Goal: Information Seeking & Learning: Learn about a topic

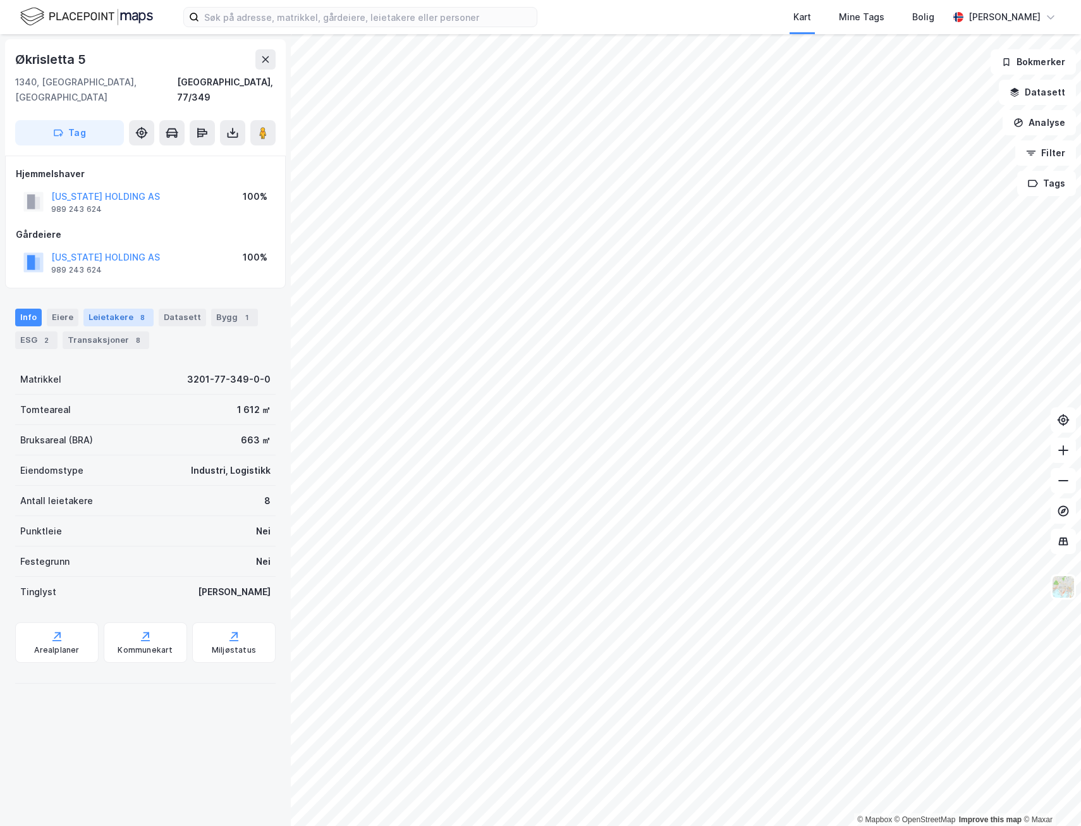
click at [121, 309] on div "Leietakere 8" at bounding box center [118, 318] width 70 height 18
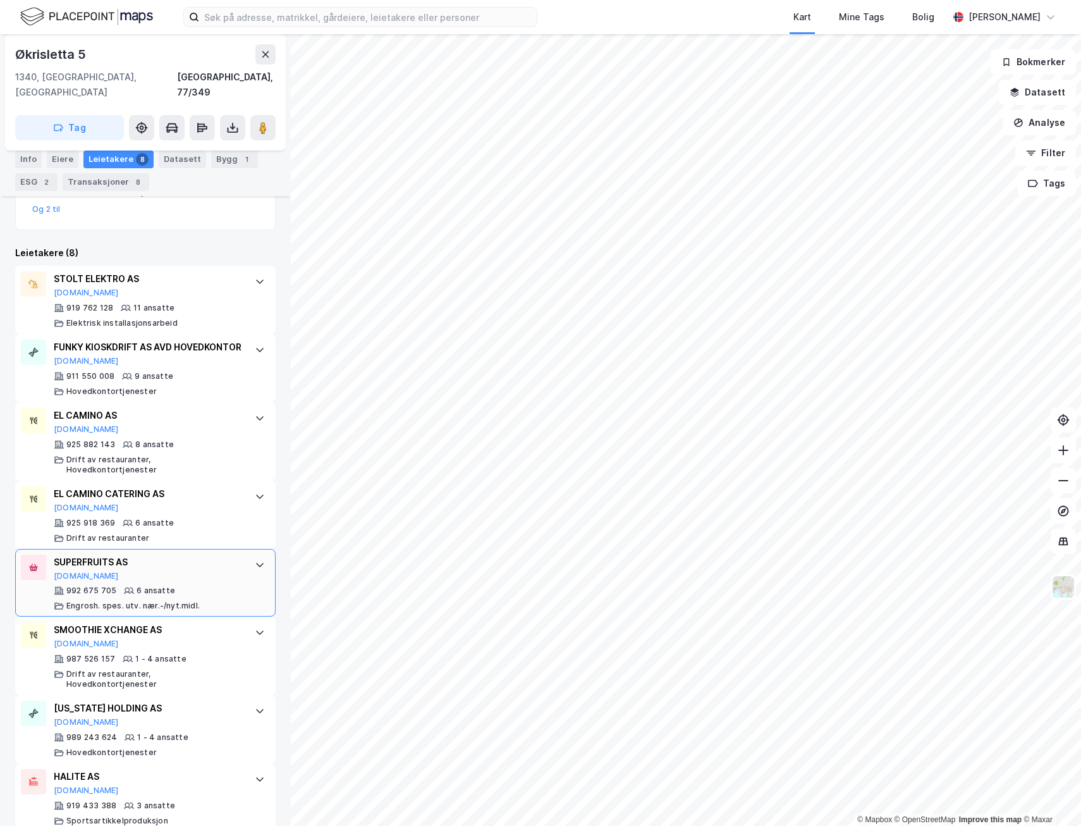
scroll to position [328, 0]
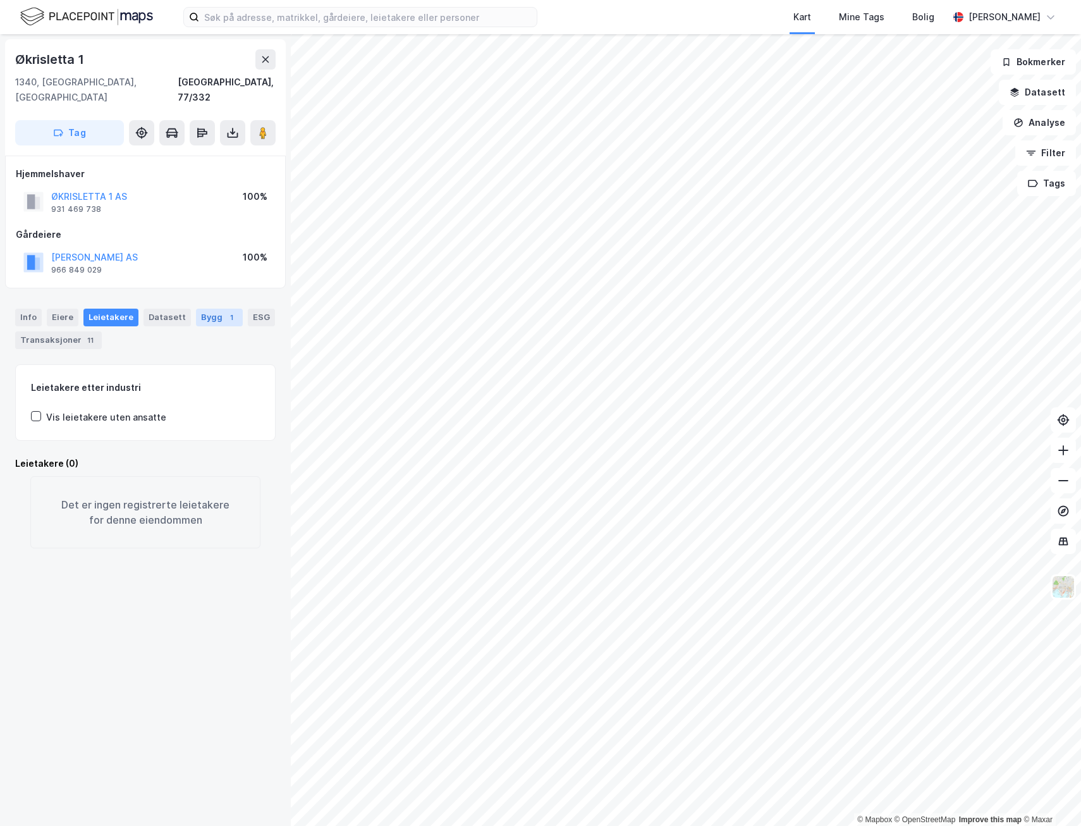
click at [202, 309] on div "Bygg 1" at bounding box center [219, 318] width 47 height 18
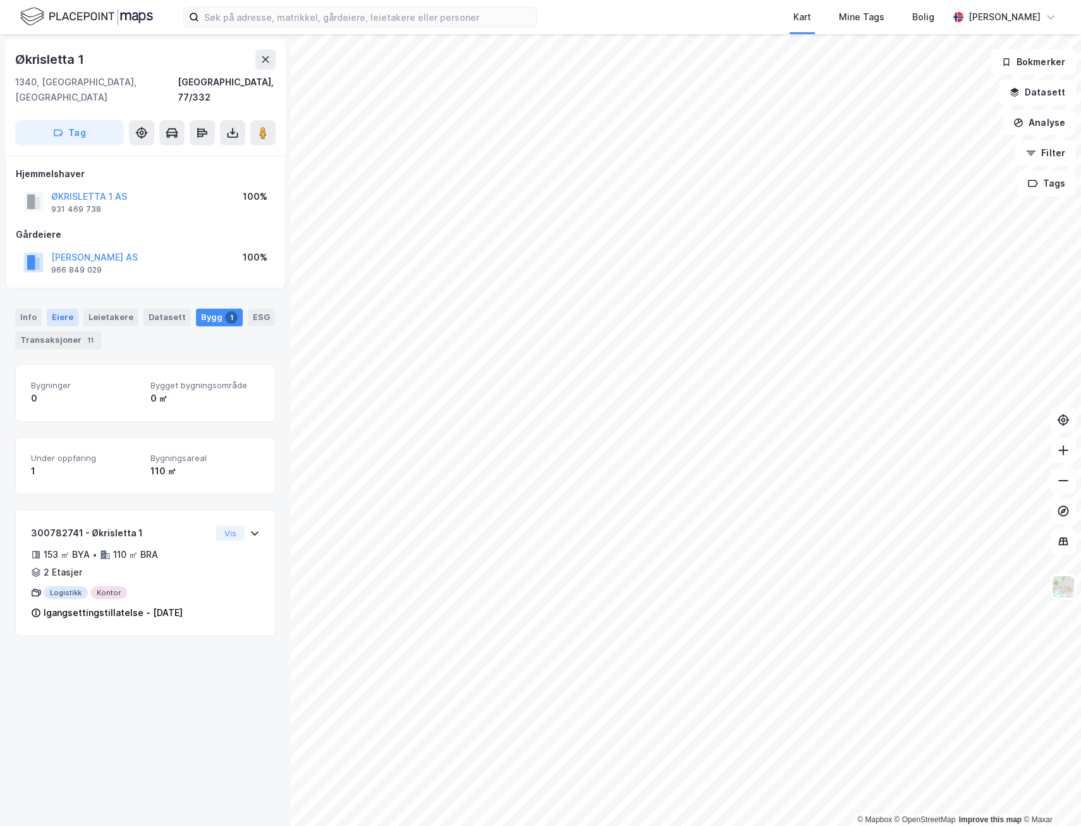
click at [71, 309] on div "Eiere" at bounding box center [63, 318] width 32 height 18
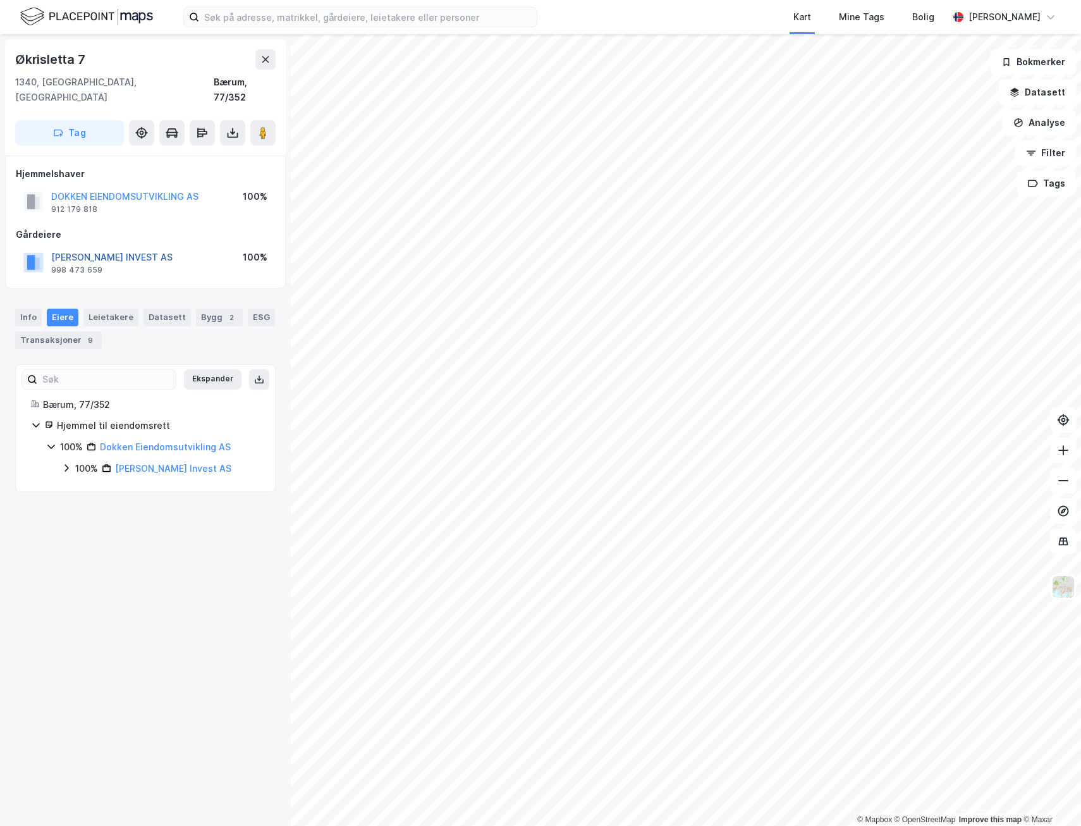
click at [0, 0] on button "DOKKEN JAN INVEST AS" at bounding box center [0, 0] width 0 height 0
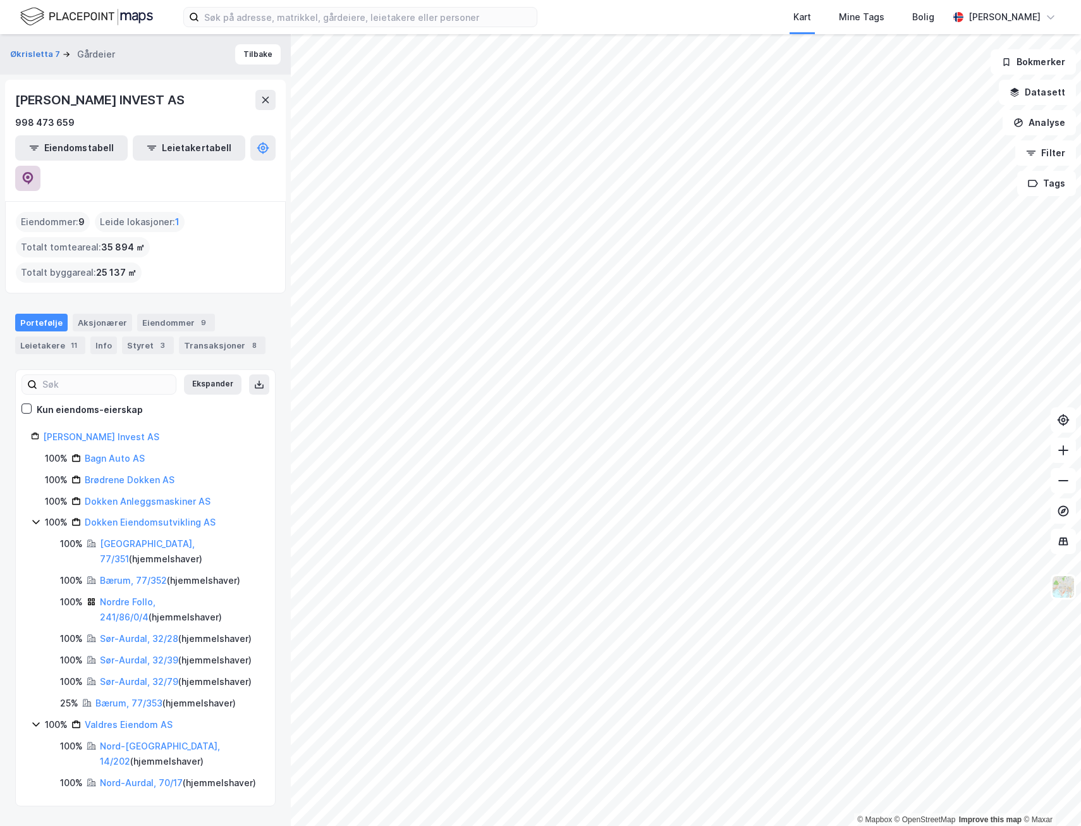
click at [40, 166] on button at bounding box center [27, 178] width 25 height 25
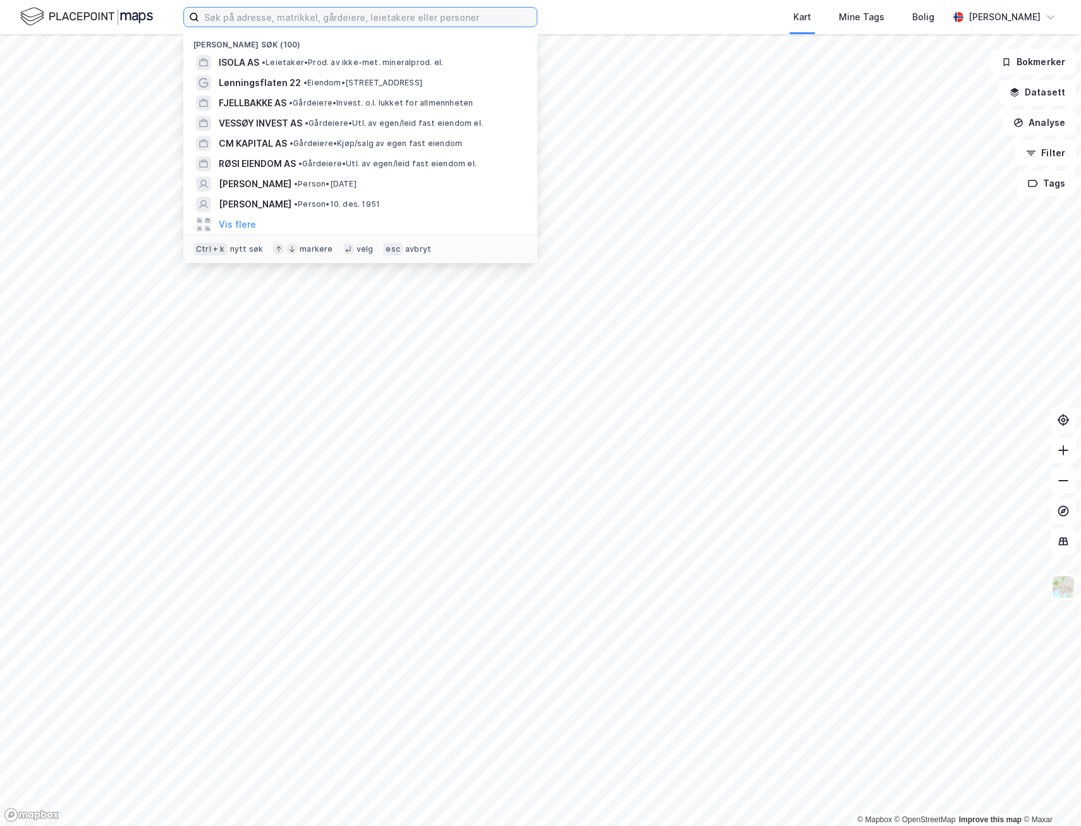
click at [352, 22] on input at bounding box center [368, 17] width 338 height 19
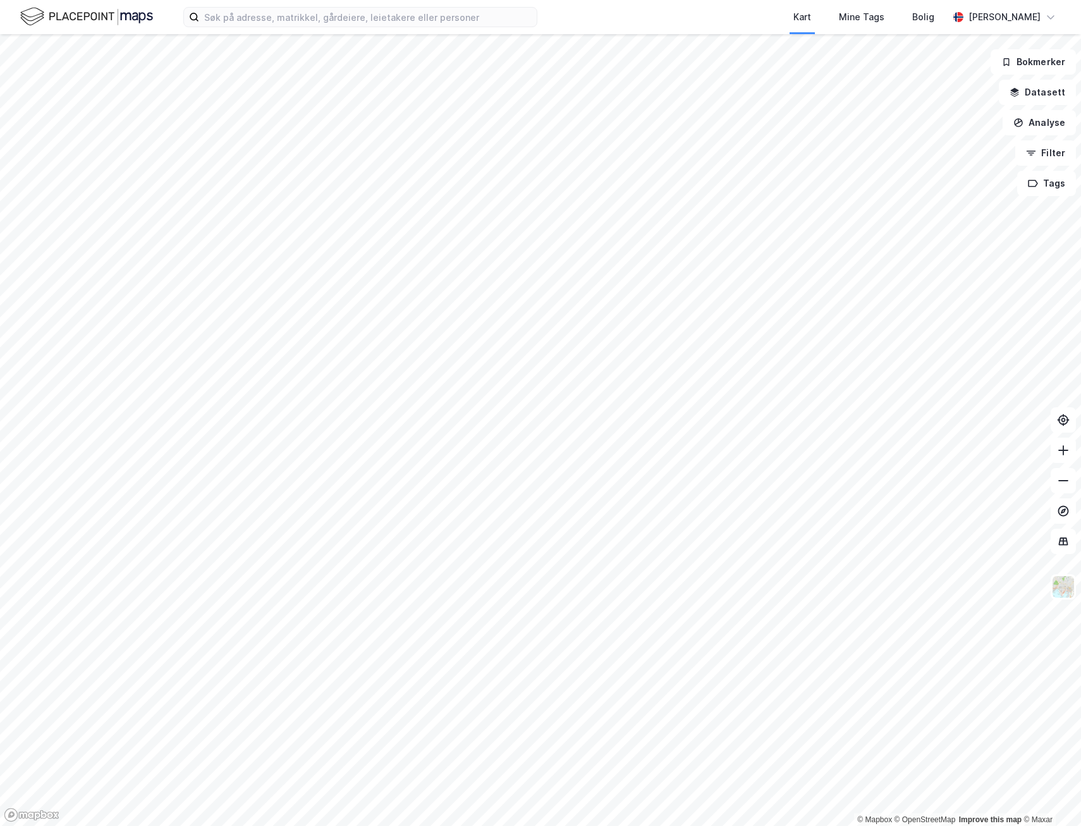
click at [444, 825] on html "Kart Mine Tags Bolig [PERSON_NAME] © Mapbox © OpenStreetMap Improve this map © …" at bounding box center [540, 413] width 1081 height 826
click at [411, 825] on html "Kart Mine Tags Bolig [PERSON_NAME] © Mapbox © OpenStreetMap Improve this map © …" at bounding box center [540, 413] width 1081 height 826
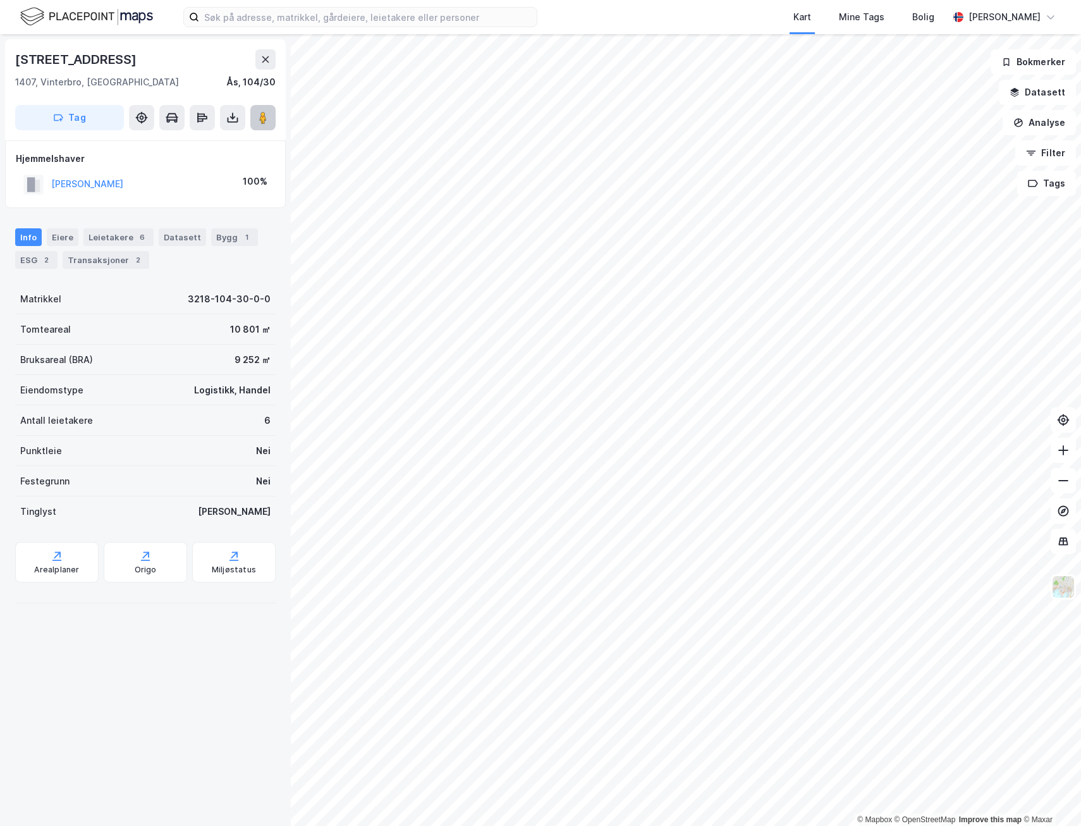
click at [267, 120] on image at bounding box center [263, 117] width 8 height 13
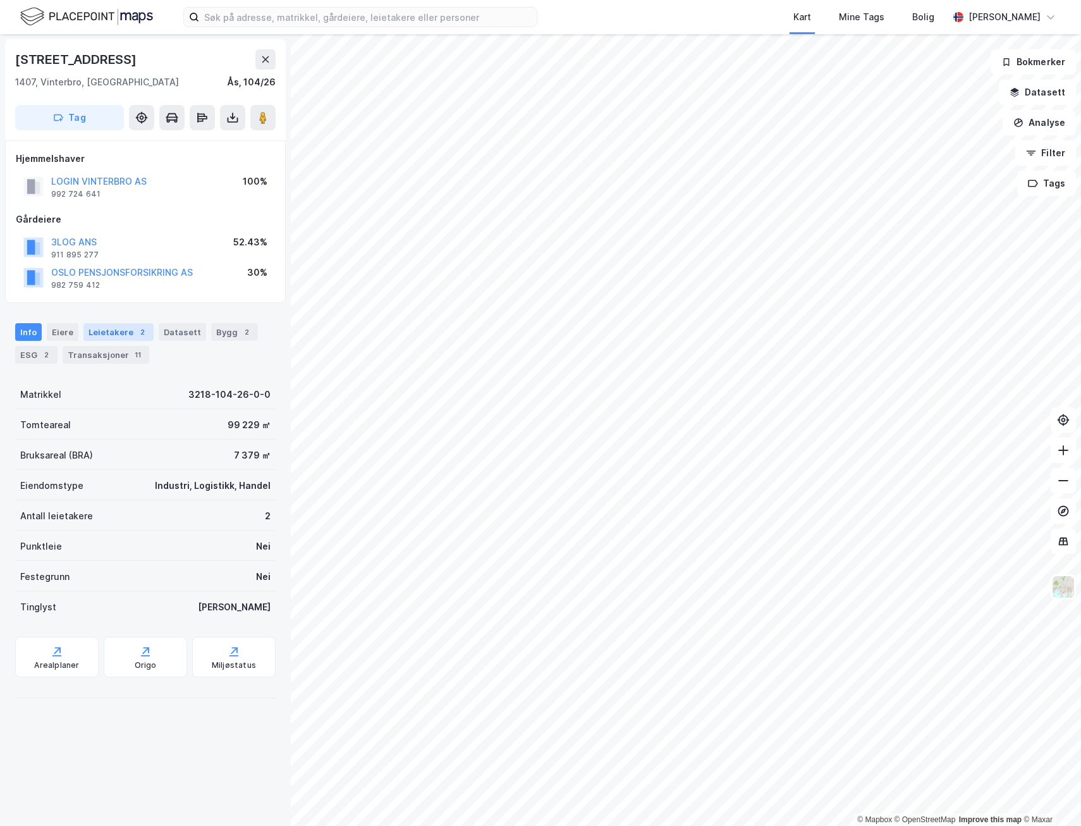
click at [109, 325] on div "Leietakere 2" at bounding box center [118, 332] width 70 height 18
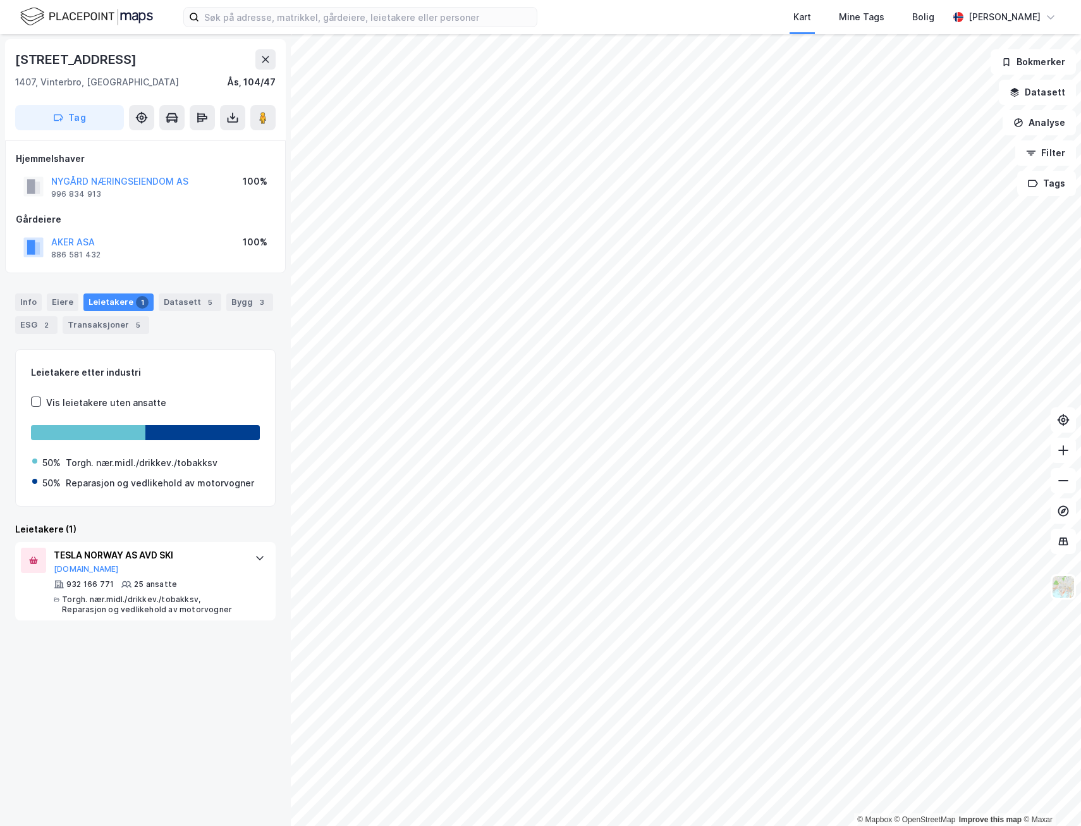
click at [691, 825] on html "Kart Mine Tags Bolig [PERSON_NAME] © Mapbox © OpenStreetMap Improve this map © …" at bounding box center [540, 413] width 1081 height 826
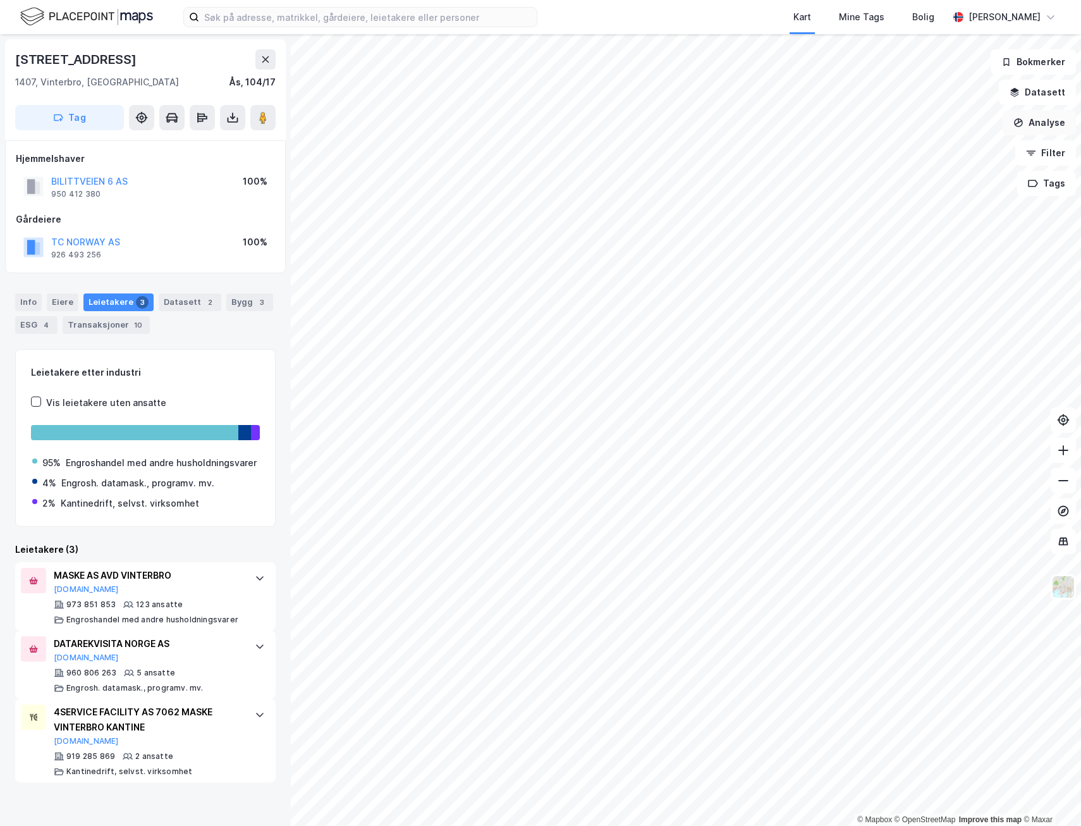
click at [1047, 130] on button "Analyse" at bounding box center [1039, 122] width 73 height 25
click at [1042, 102] on button "Datasett" at bounding box center [1037, 92] width 77 height 25
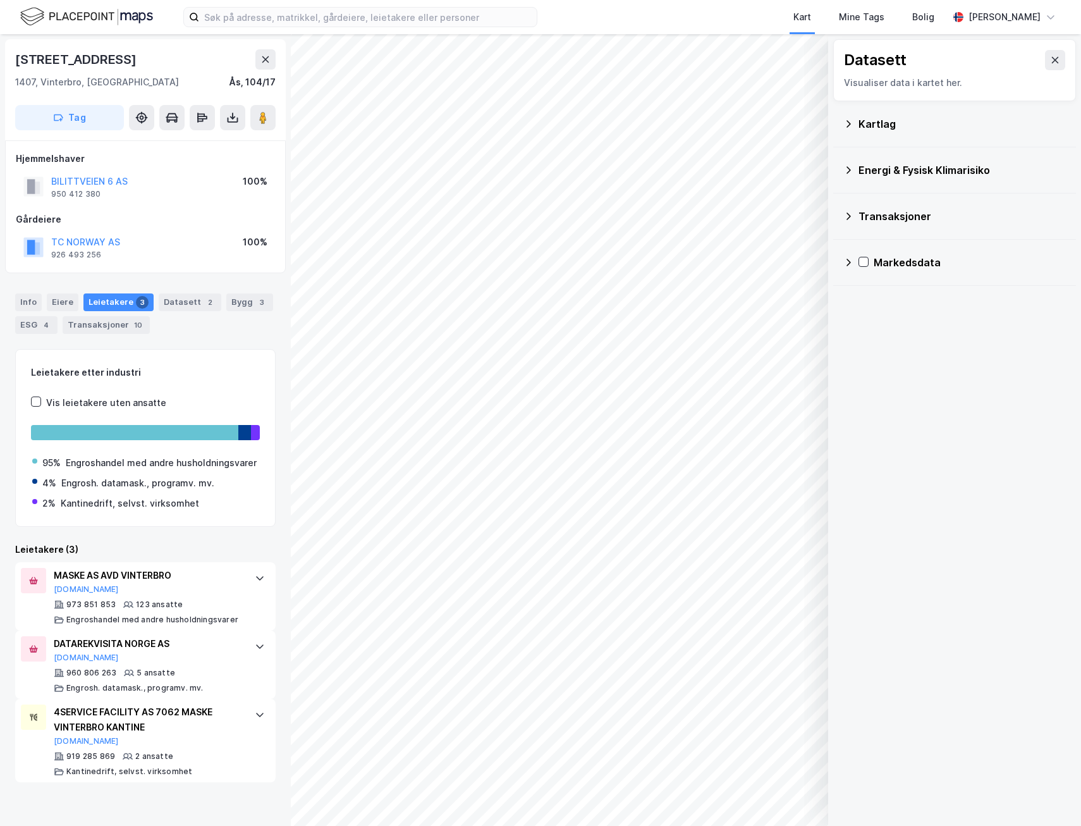
click at [919, 220] on div "Transaksjoner" at bounding box center [962, 216] width 207 height 15
click at [885, 234] on div "Newsecs transaksjonsliste" at bounding box center [963, 246] width 206 height 30
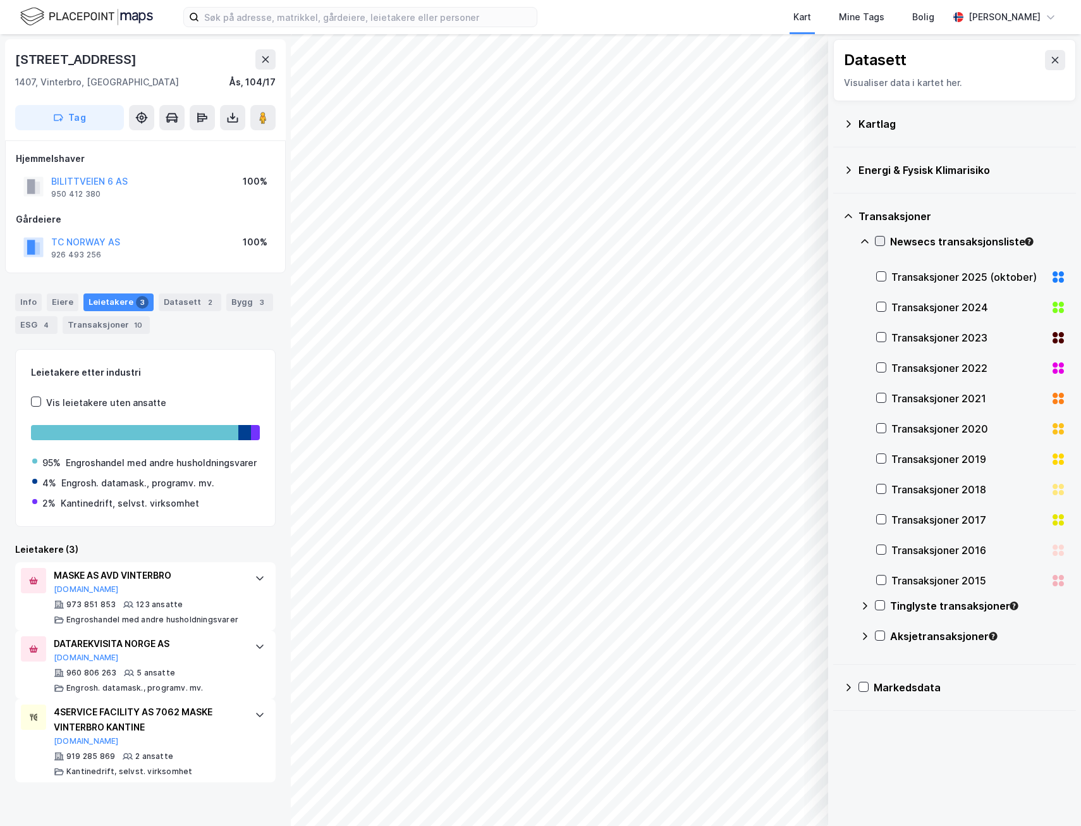
click at [883, 240] on icon at bounding box center [880, 241] width 9 height 9
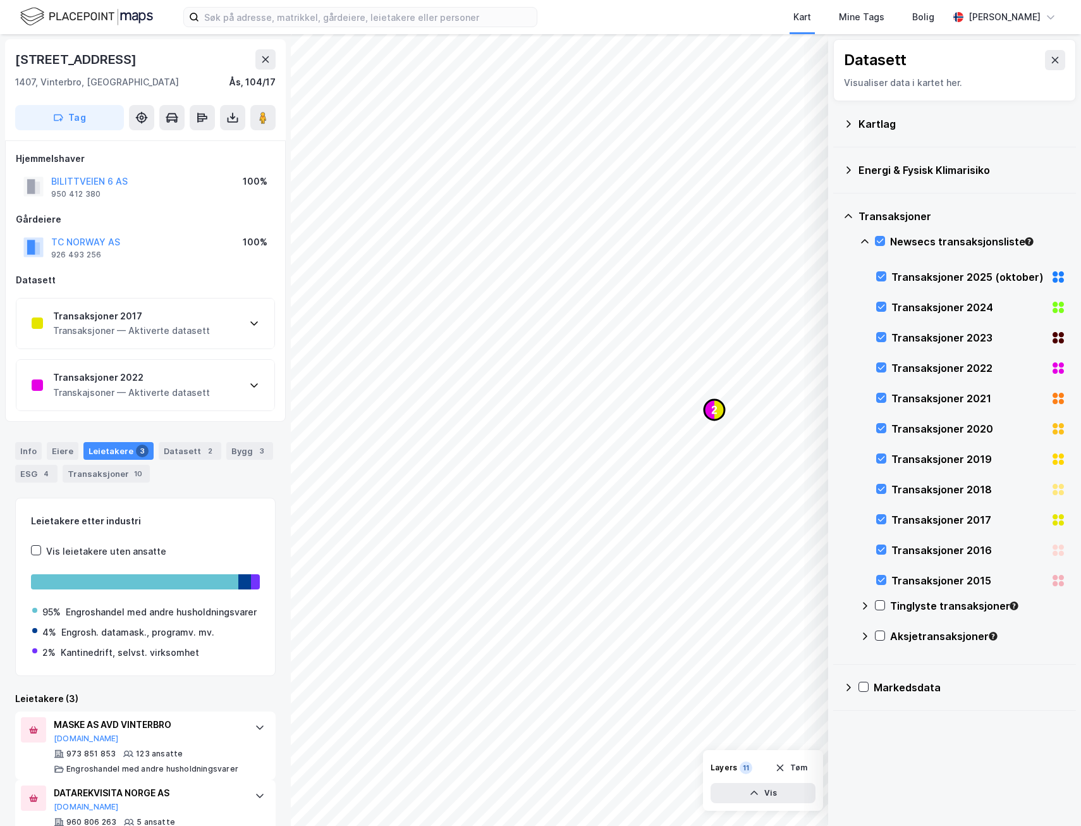
click at [720, 409] on icon "Map marker" at bounding box center [720, 410] width 10 height 20
click at [207, 348] on div "Hjemmelshaver BILITTVEIEN 6 AS 950 412 380 100% Gårdeiere TC [GEOGRAPHIC_DATA] …" at bounding box center [145, 281] width 259 height 260
click at [207, 339] on div "Transaksjoner 2017 Transaksjoner — Aktiverte datasett" at bounding box center [145, 323] width 258 height 51
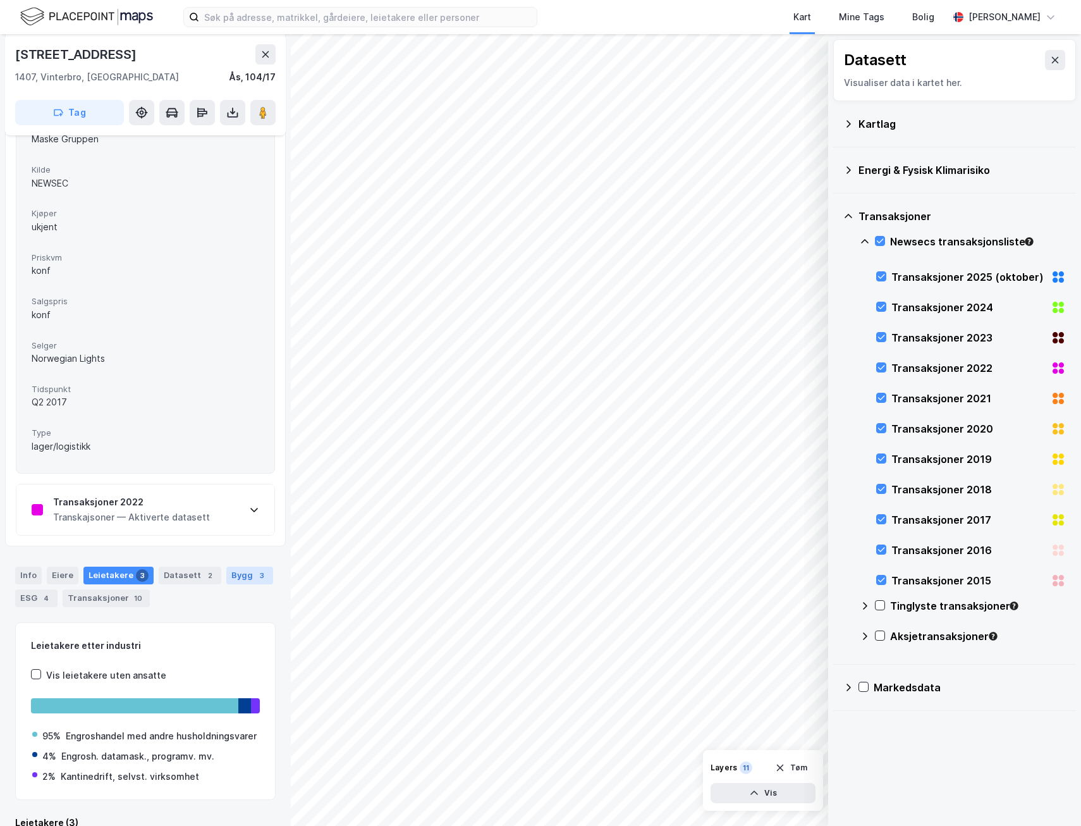
scroll to position [316, 0]
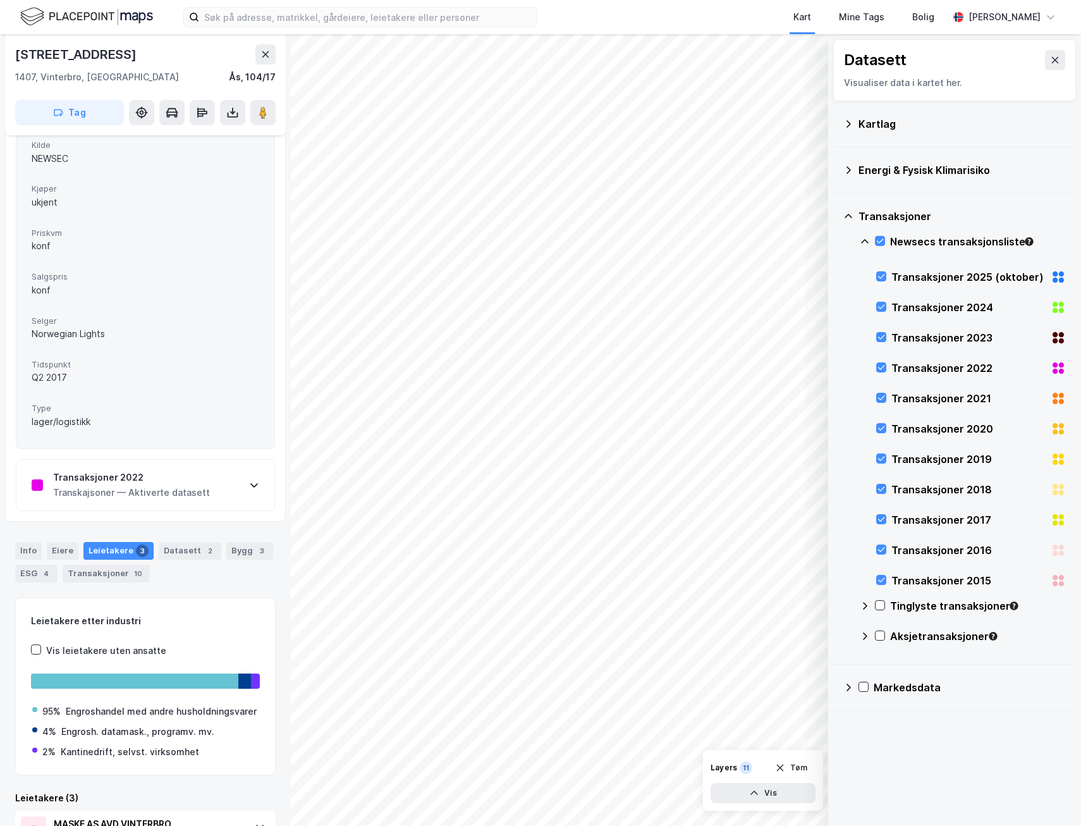
click at [159, 479] on div "Transaksjoner 2022" at bounding box center [131, 477] width 157 height 15
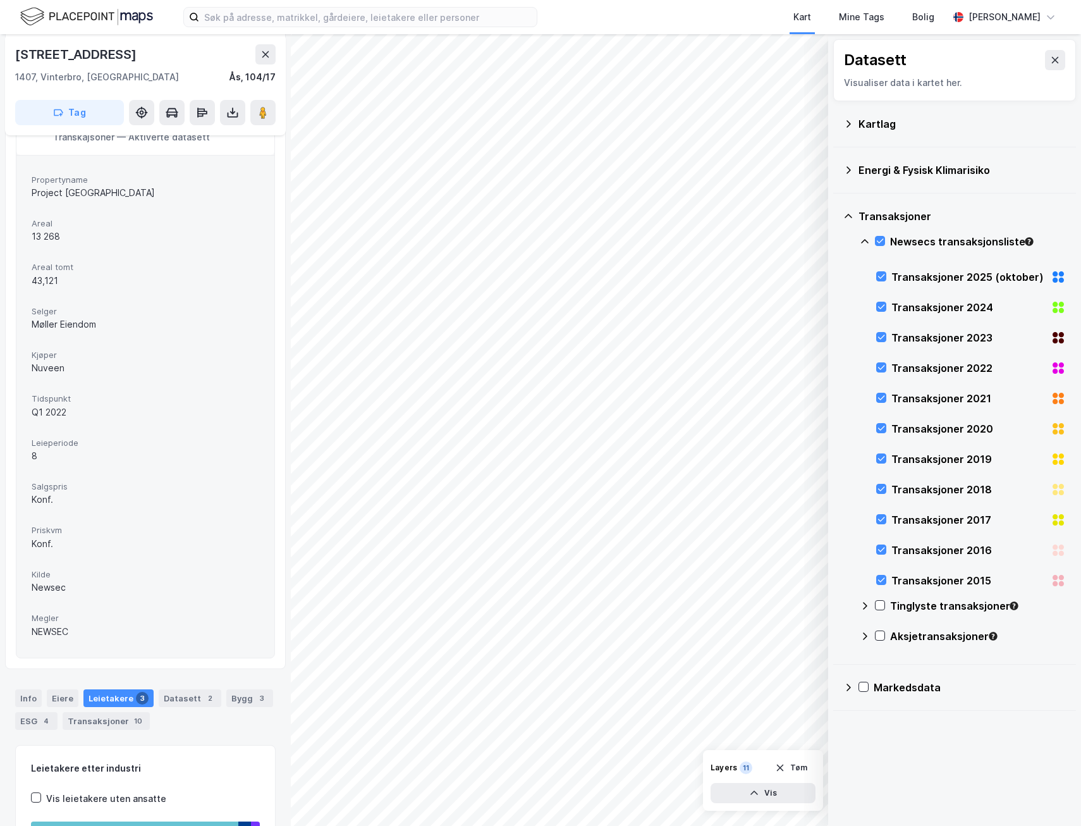
scroll to position [759, 0]
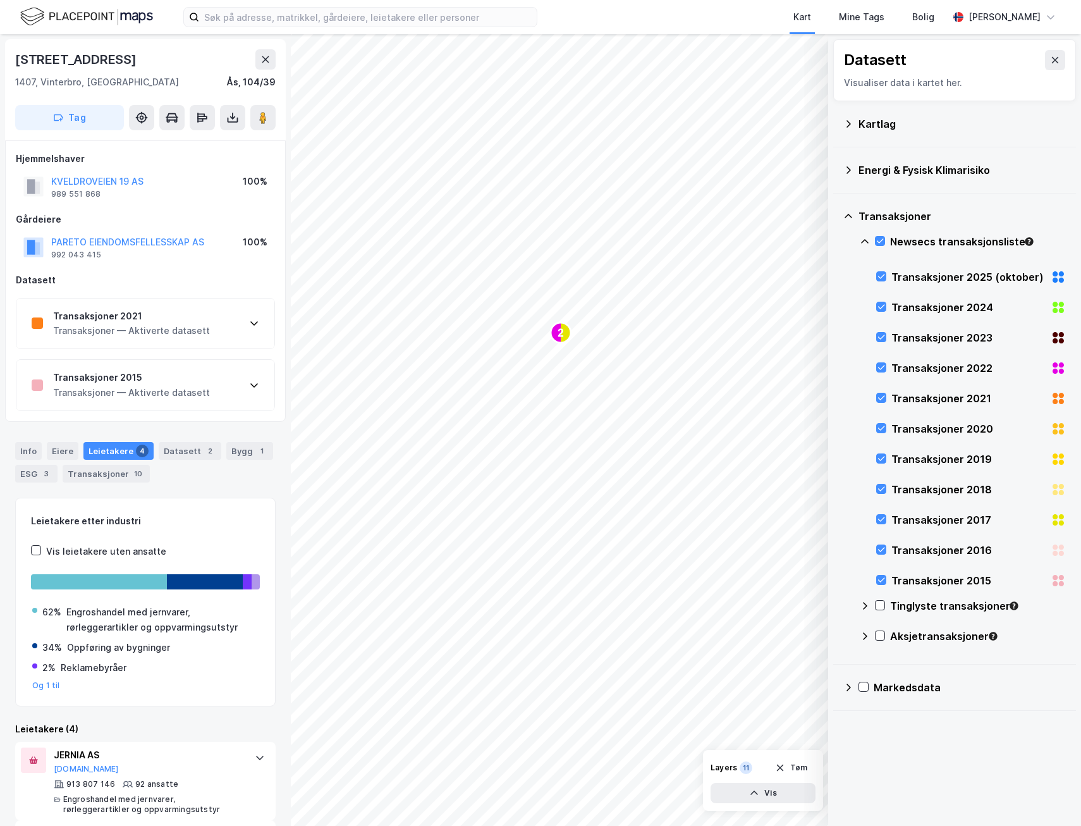
click at [231, 328] on div "Transaksjoner 2021 Transaksjoner — Aktiverte datasett" at bounding box center [145, 323] width 258 height 51
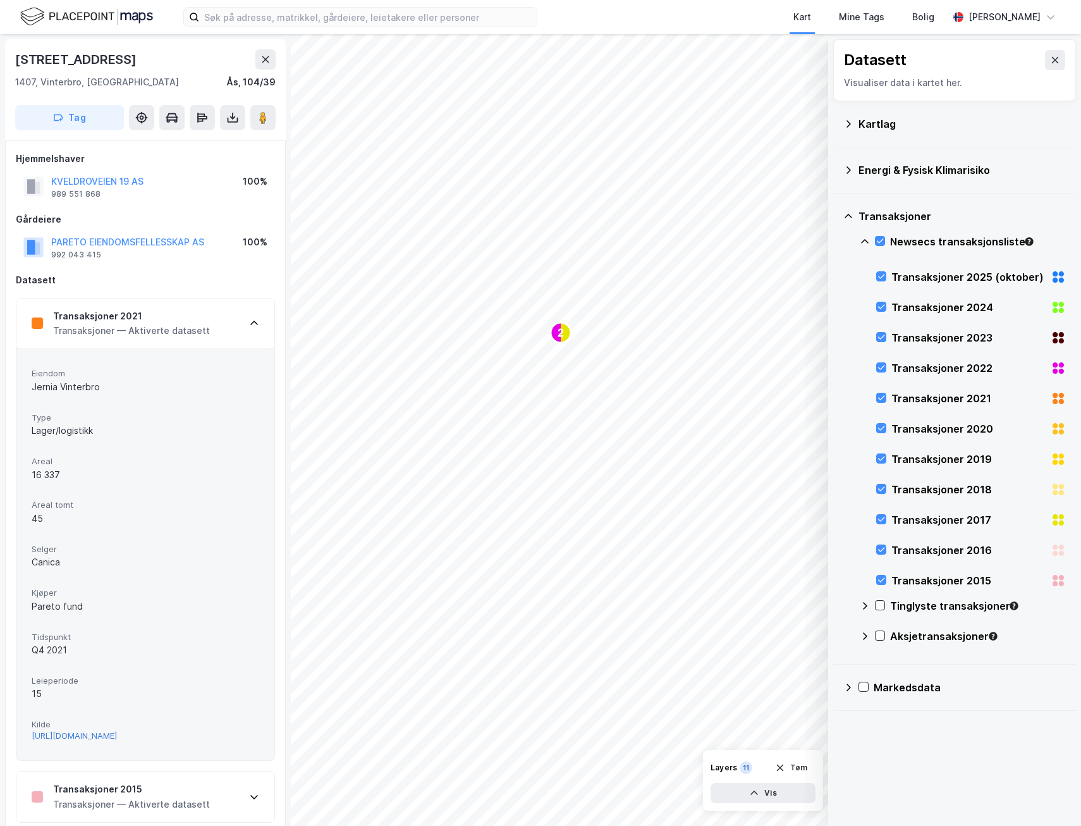
click at [117, 739] on div "[URL][DOMAIN_NAME]" at bounding box center [74, 735] width 85 height 11
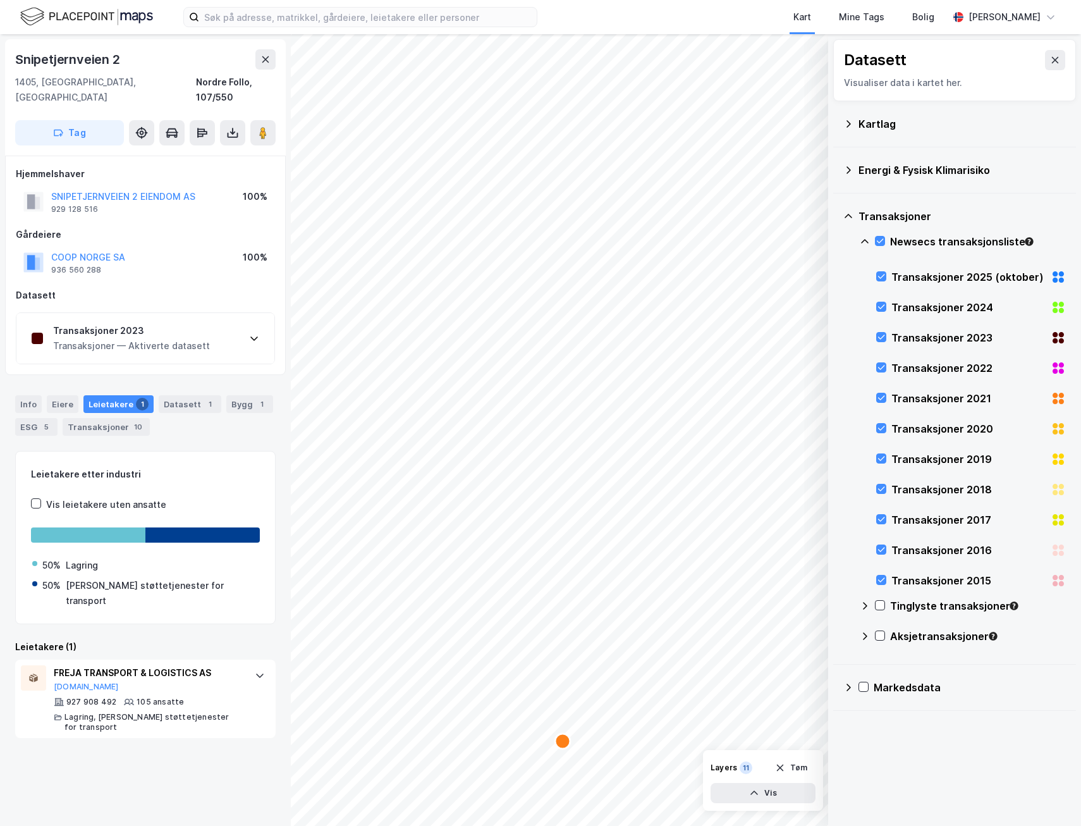
click at [247, 328] on div "Transaksjoner 2023 Transaksjoner — Aktiverte datasett" at bounding box center [145, 338] width 258 height 51
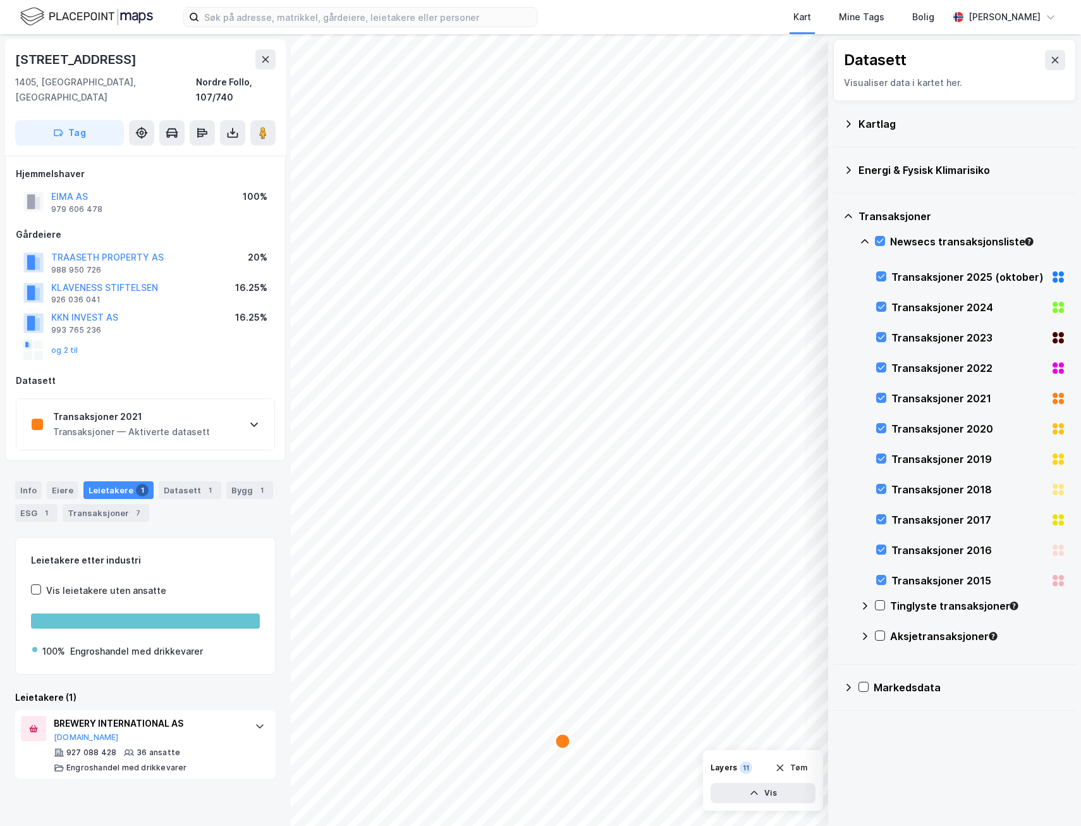
click at [259, 415] on div "Transaksjoner 2021 Transaksjoner — Aktiverte datasett" at bounding box center [145, 424] width 258 height 51
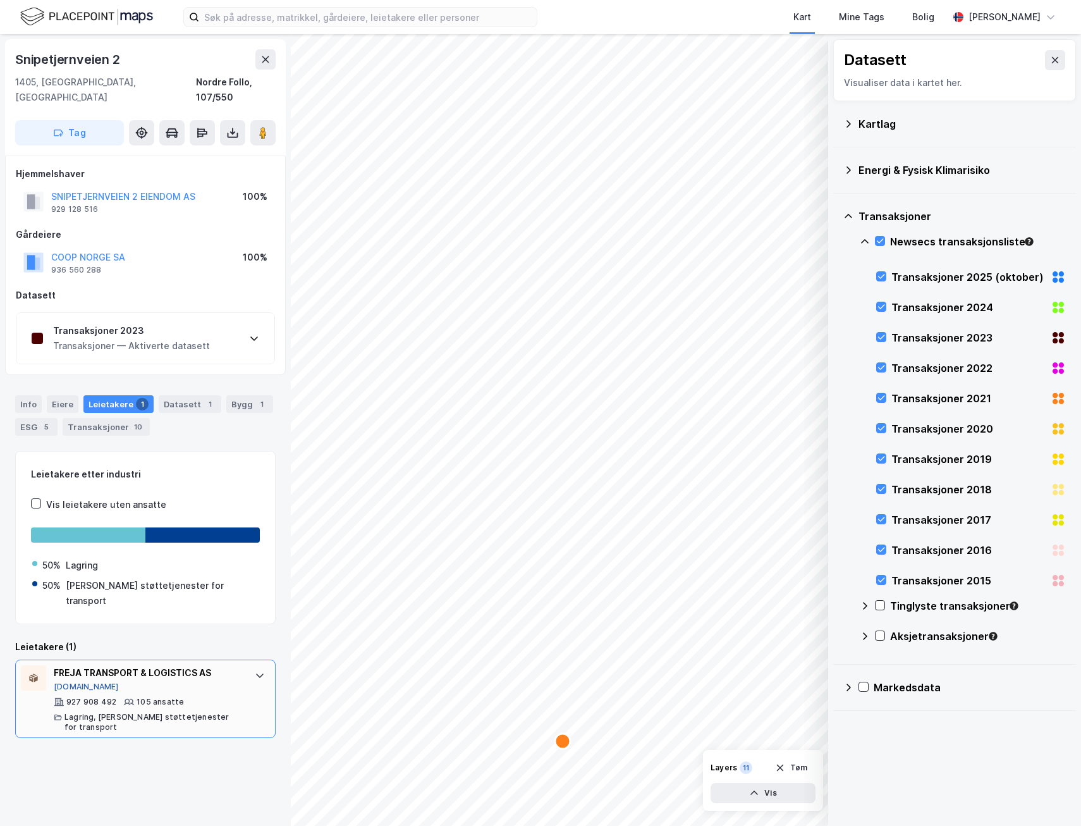
click at [77, 682] on button "[DOMAIN_NAME]" at bounding box center [86, 687] width 65 height 10
click at [1050, 59] on icon at bounding box center [1055, 60] width 10 height 10
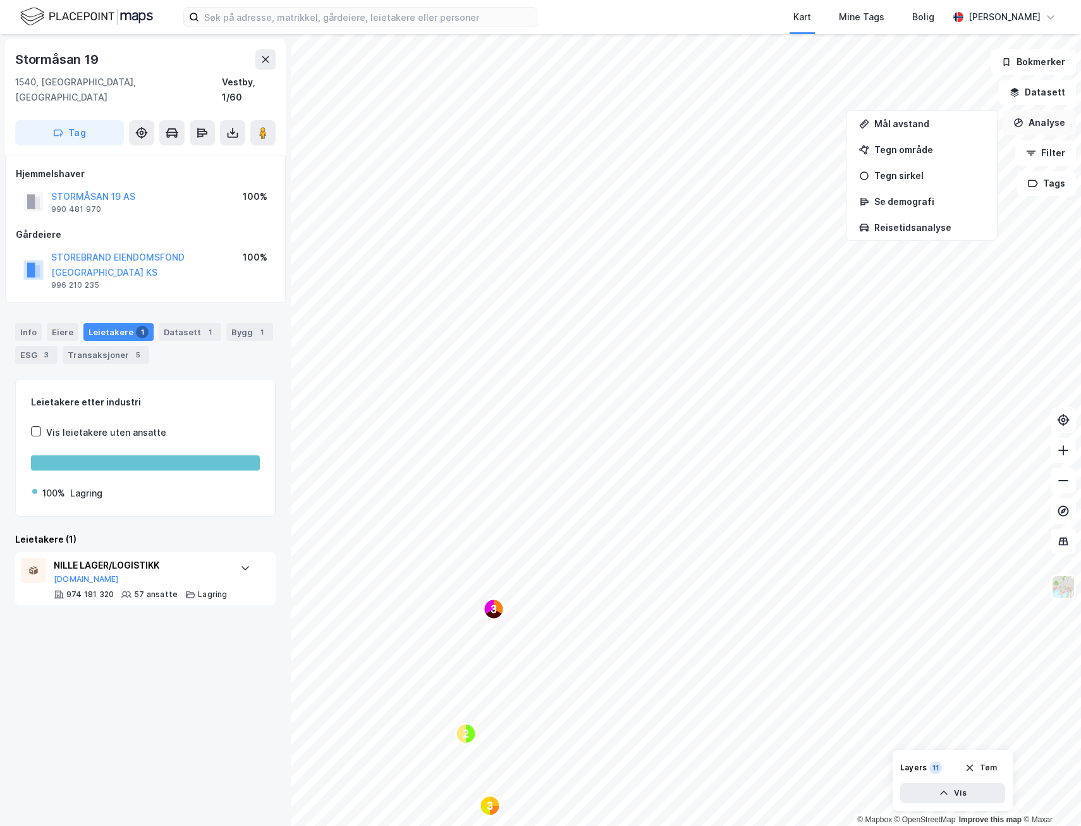
click at [1053, 118] on button "Analyse" at bounding box center [1039, 122] width 73 height 25
click at [1013, 97] on icon "button" at bounding box center [1015, 92] width 10 height 10
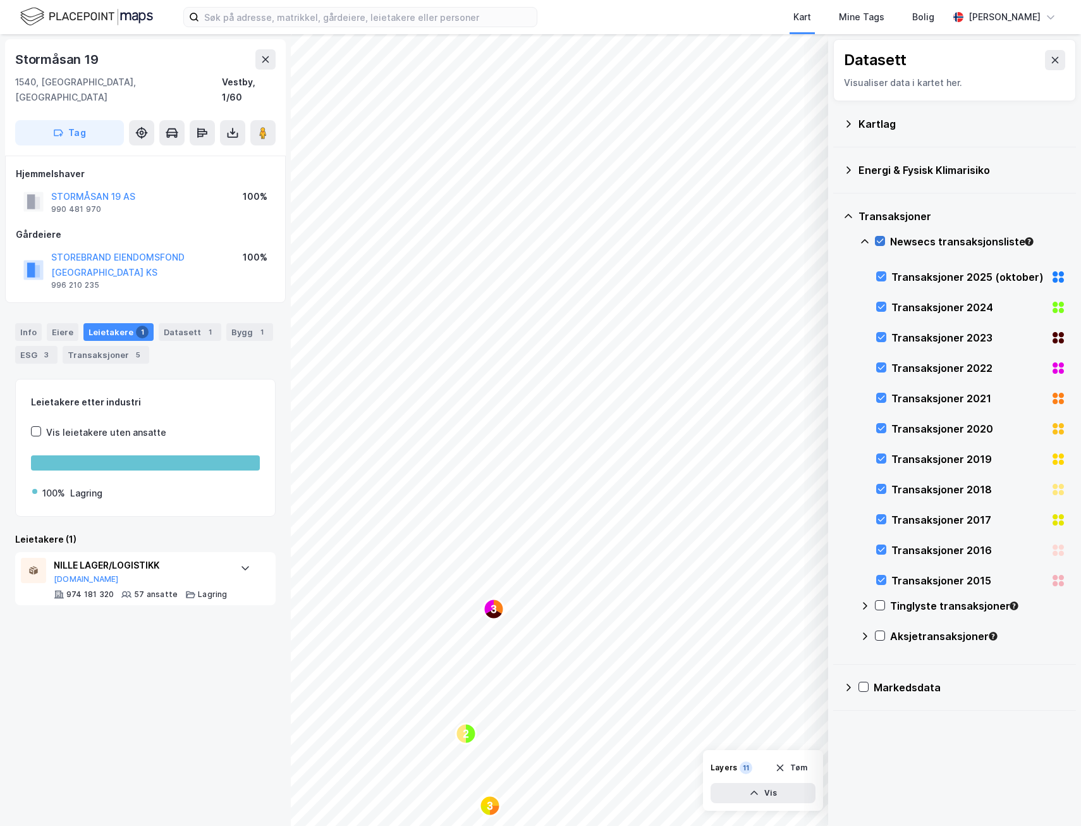
click at [880, 240] on icon at bounding box center [880, 241] width 9 height 9
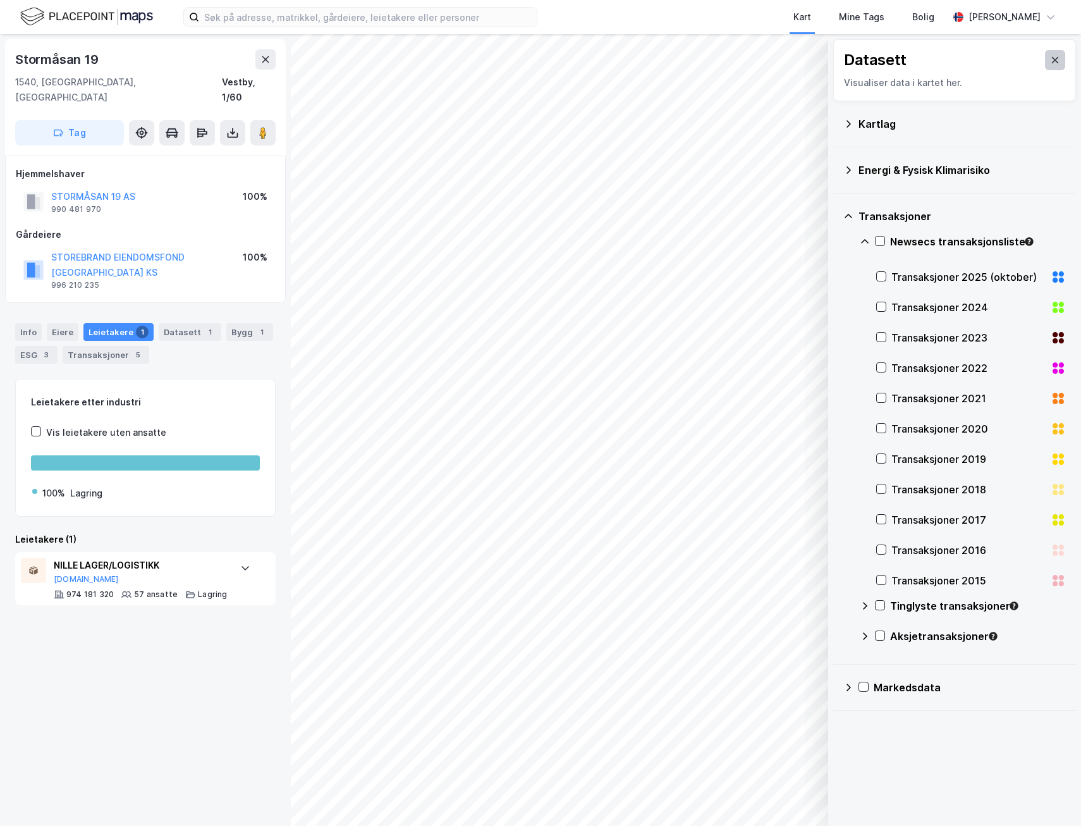
click at [1050, 55] on icon at bounding box center [1055, 60] width 10 height 10
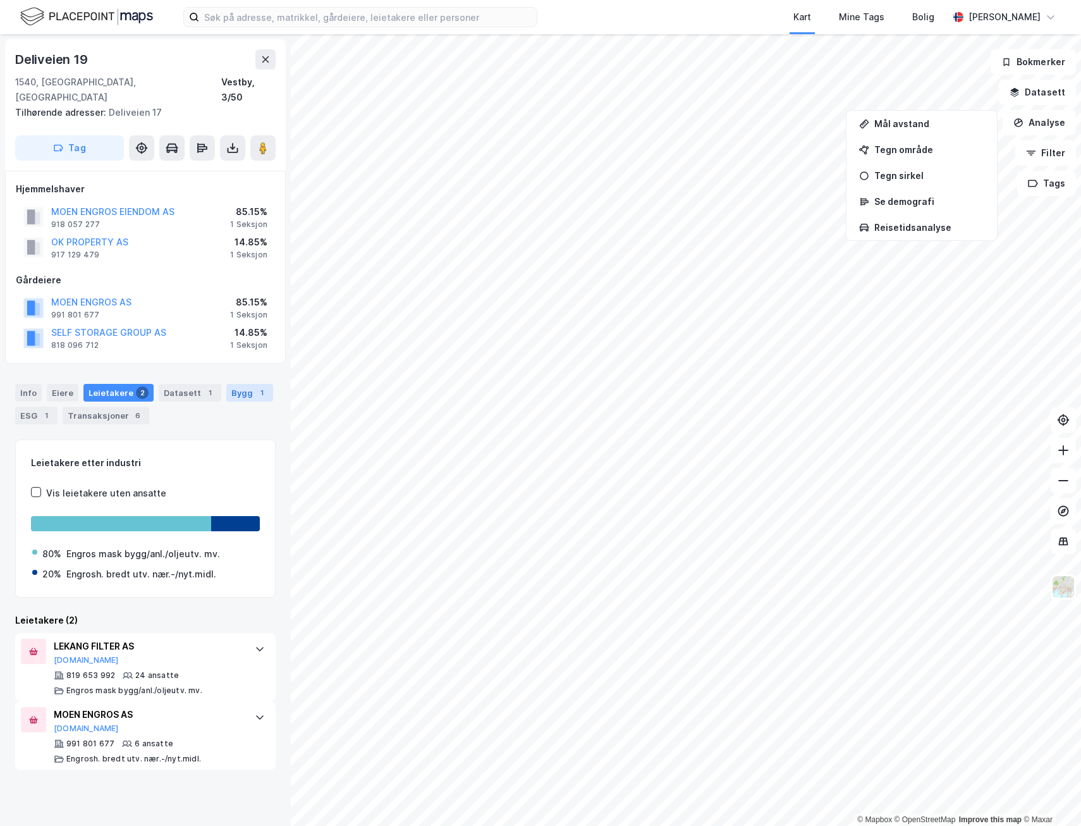
click at [235, 384] on div "Bygg 1" at bounding box center [249, 393] width 47 height 18
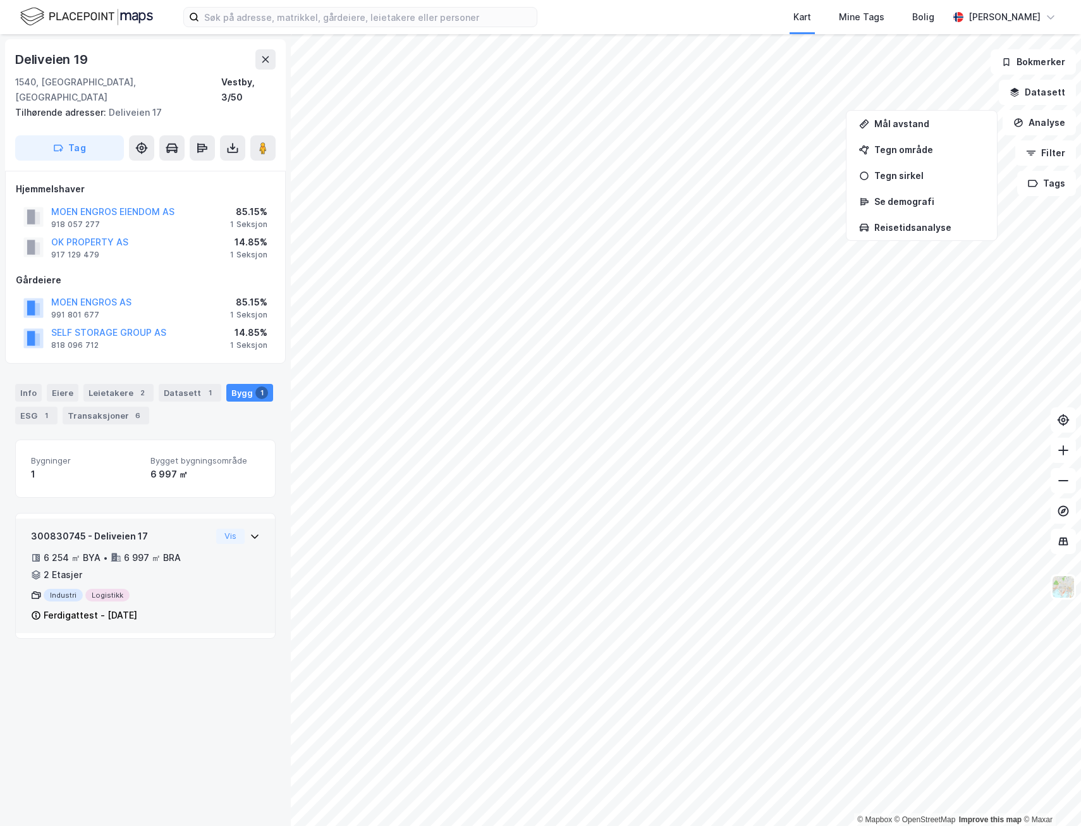
click at [159, 571] on div "300830745 - Deliveien 17 6 254 ㎡ BYA • 6 997 ㎡ BRA • 2 Etasjer Industri Logisti…" at bounding box center [121, 576] width 180 height 95
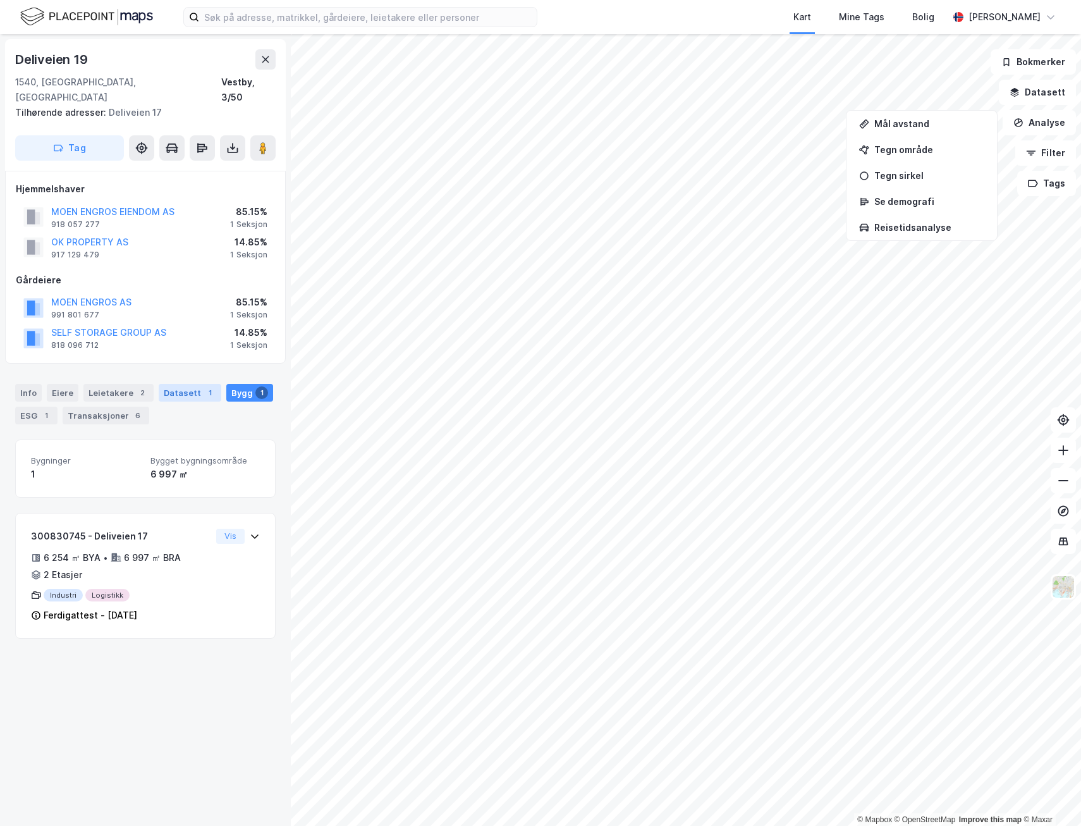
click at [204, 386] on div "1" at bounding box center [210, 392] width 13 height 13
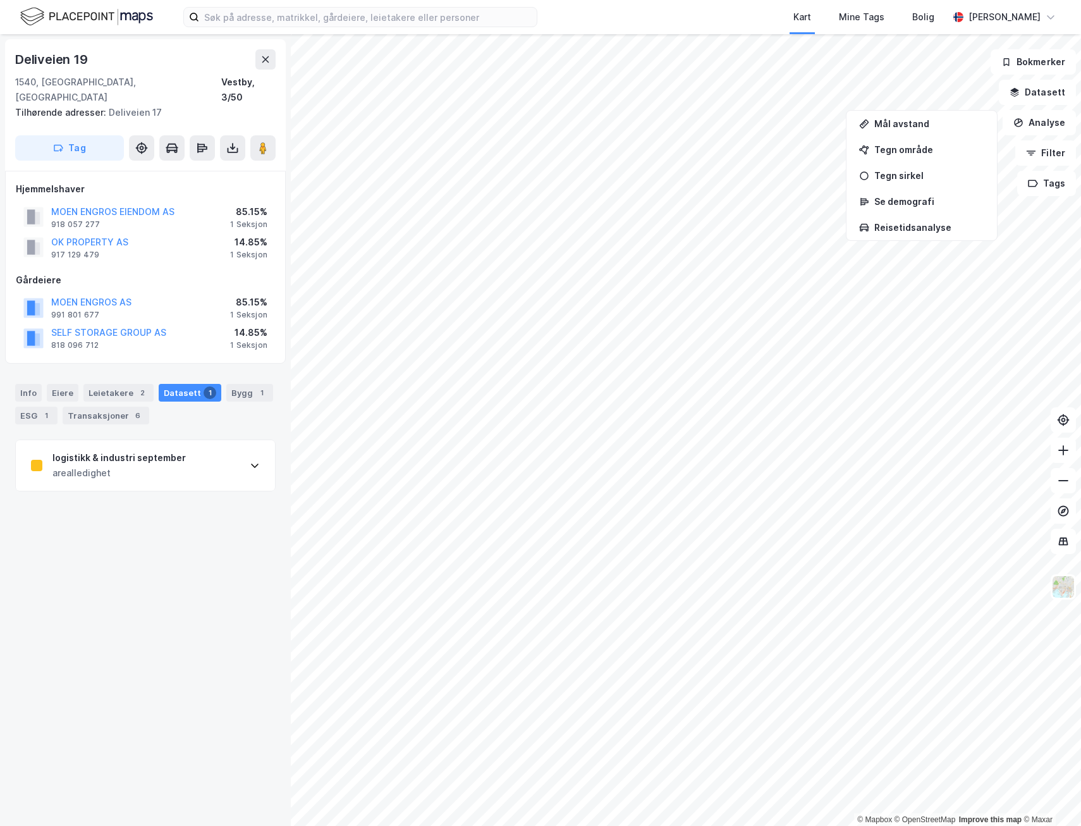
click at [207, 454] on div "logistikk & industri september arealledighet" at bounding box center [145, 465] width 259 height 51
click at [116, 741] on div "[URL][DOMAIN_NAME]" at bounding box center [73, 746] width 85 height 11
click at [122, 204] on div "MOEN ENGROS EIENDOM AS" at bounding box center [112, 211] width 123 height 15
click at [0, 0] on button "MOEN ENGROS EIENDOM AS" at bounding box center [0, 0] width 0 height 0
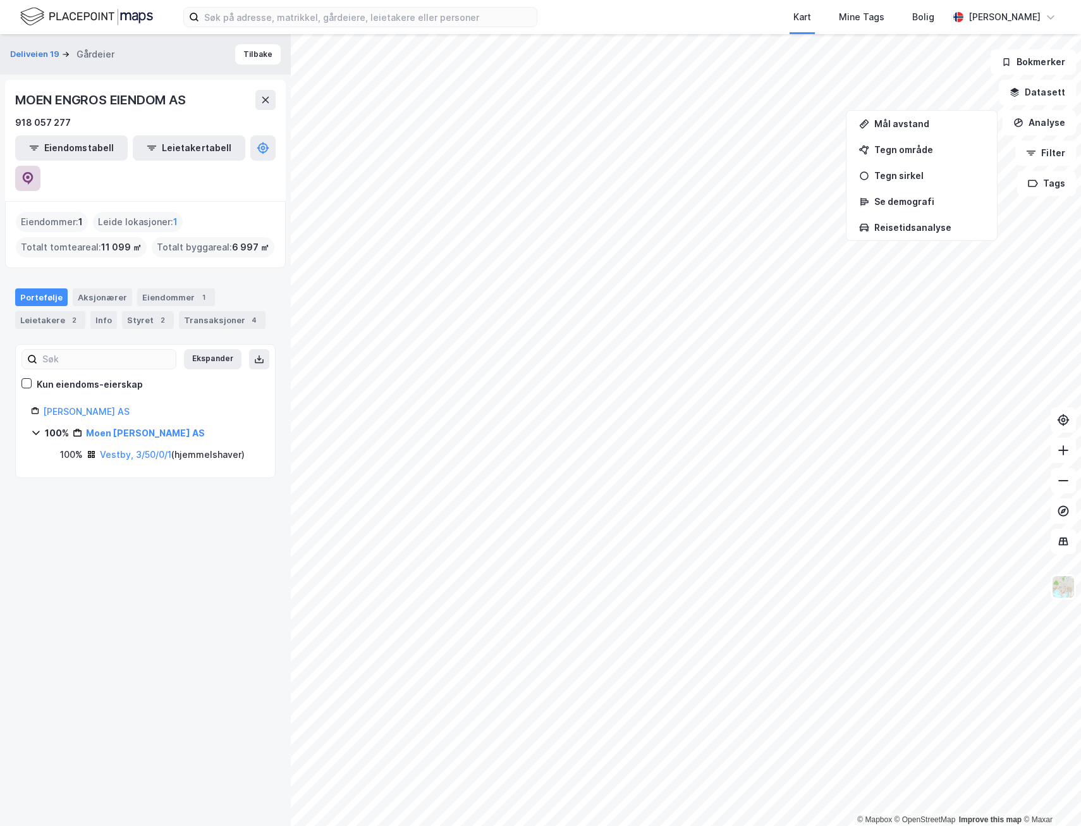
click at [34, 172] on icon at bounding box center [28, 178] width 11 height 13
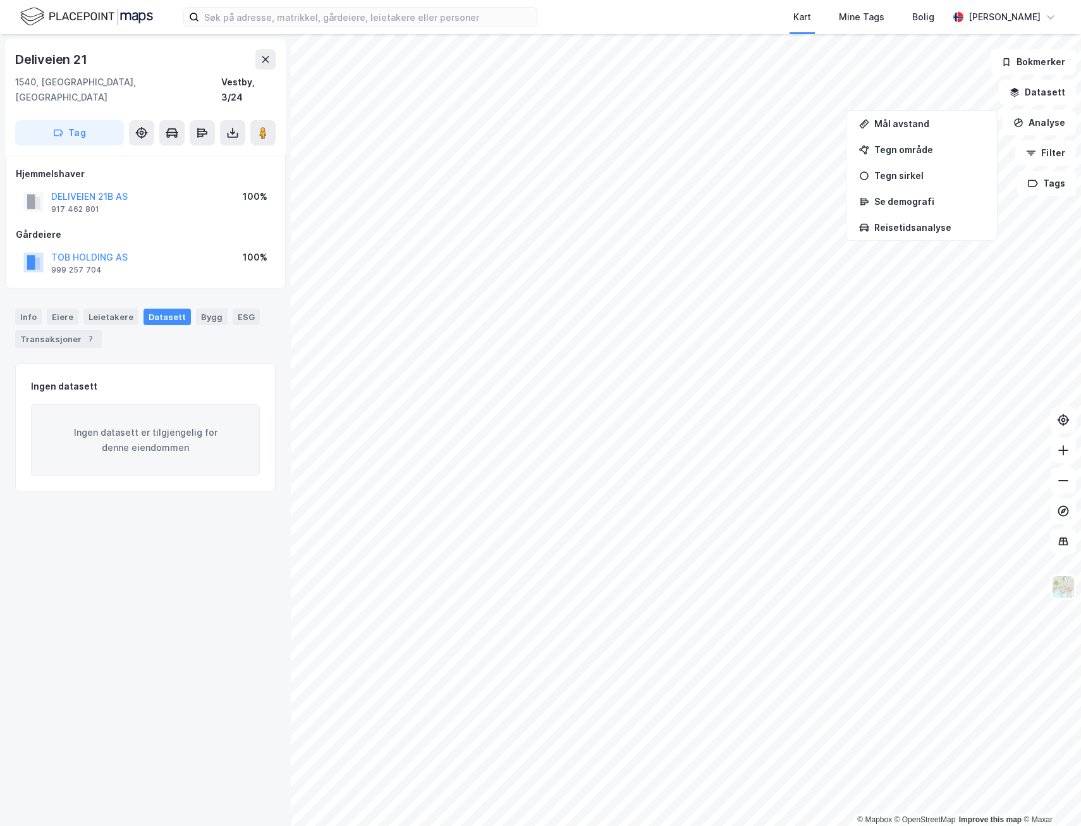
click at [482, 825] on html "Kart Mine Tags Bolig [PERSON_NAME] © Mapbox © OpenStreetMap Improve this map © …" at bounding box center [540, 413] width 1081 height 826
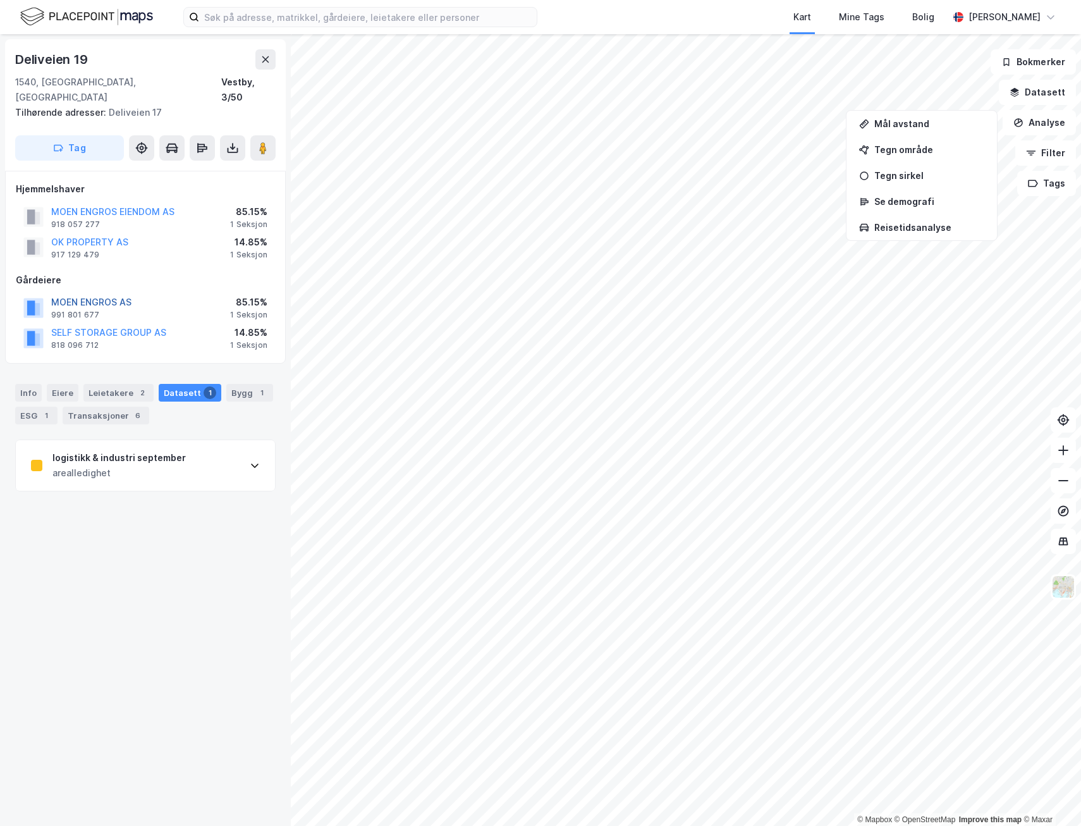
click at [0, 0] on button "MOEN ENGROS AS" at bounding box center [0, 0] width 0 height 0
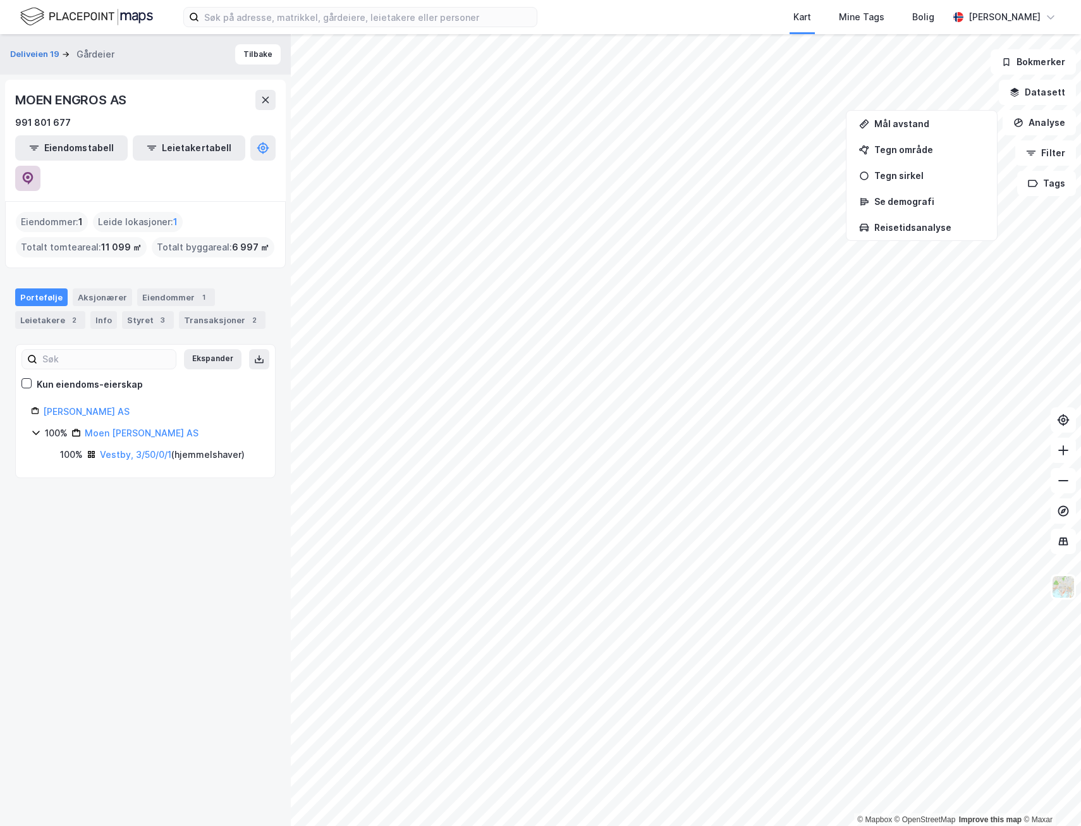
click at [34, 172] on icon at bounding box center [28, 178] width 11 height 13
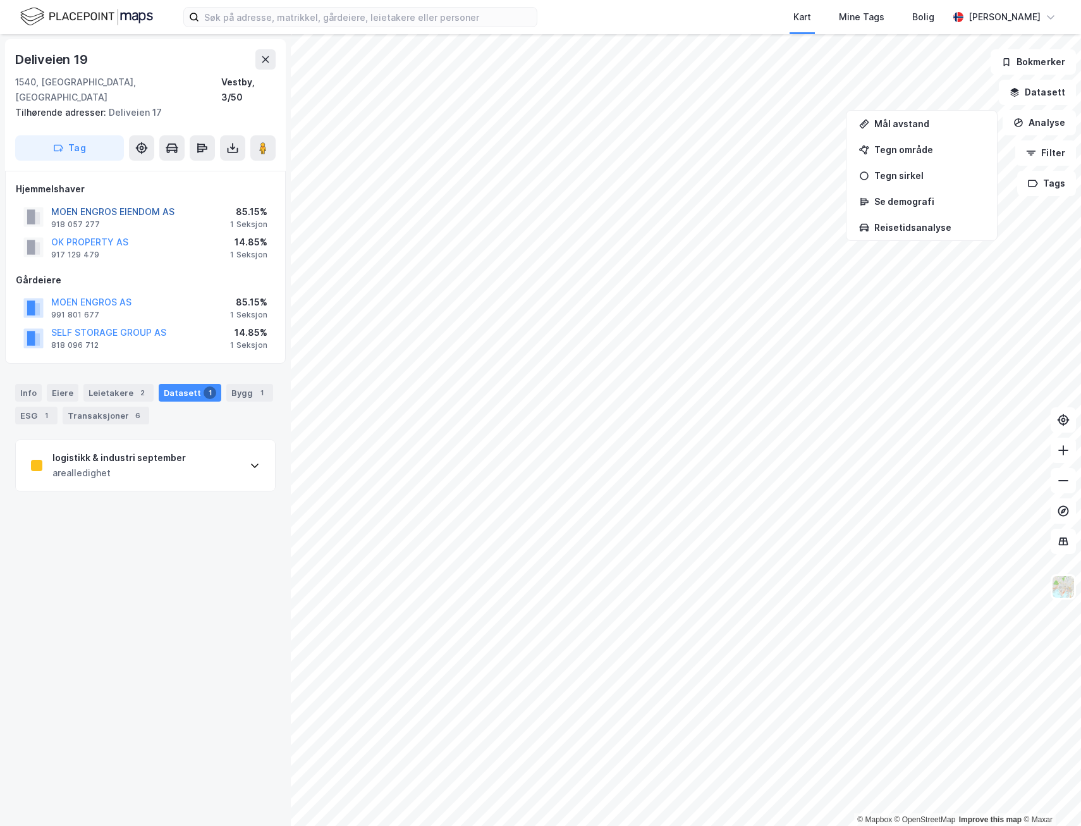
click at [0, 0] on button "MOEN ENGROS EIENDOM AS" at bounding box center [0, 0] width 0 height 0
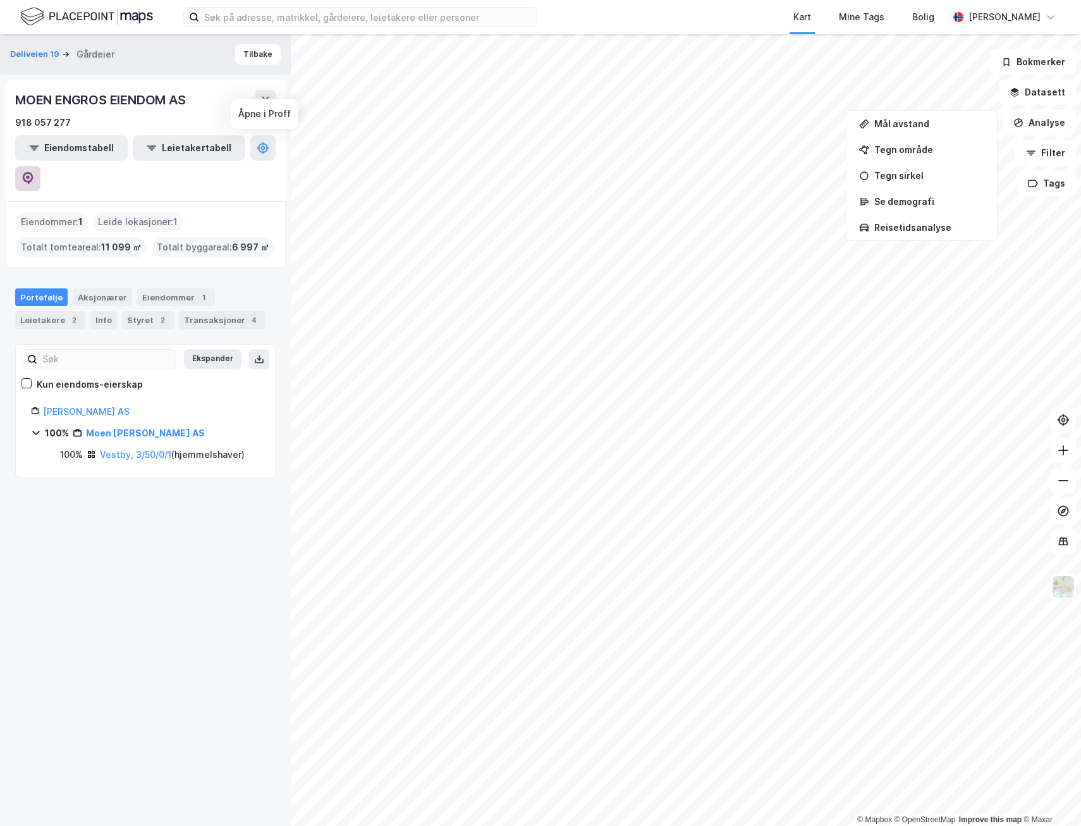
click at [34, 172] on icon at bounding box center [28, 178] width 11 height 13
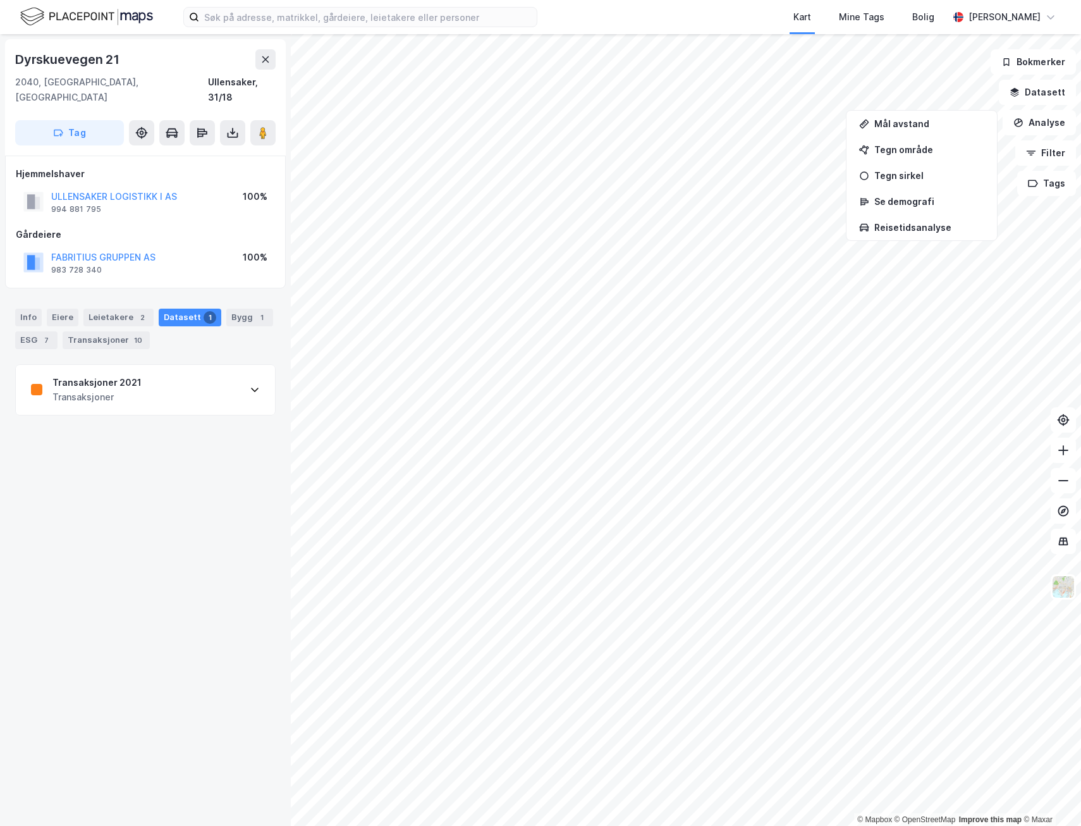
click at [664, 825] on html "Kart Mine Tags Bolig [PERSON_NAME] © Mapbox © OpenStreetMap Improve this map © …" at bounding box center [540, 413] width 1081 height 826
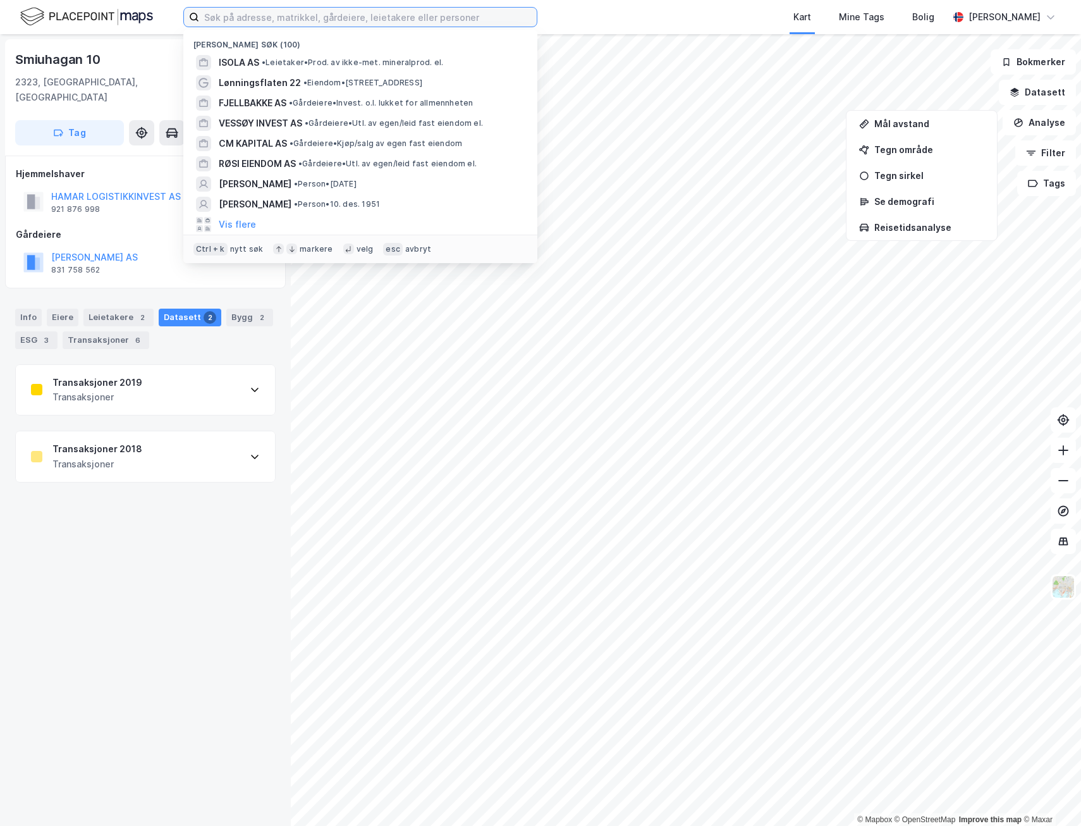
click at [295, 16] on input at bounding box center [368, 17] width 338 height 19
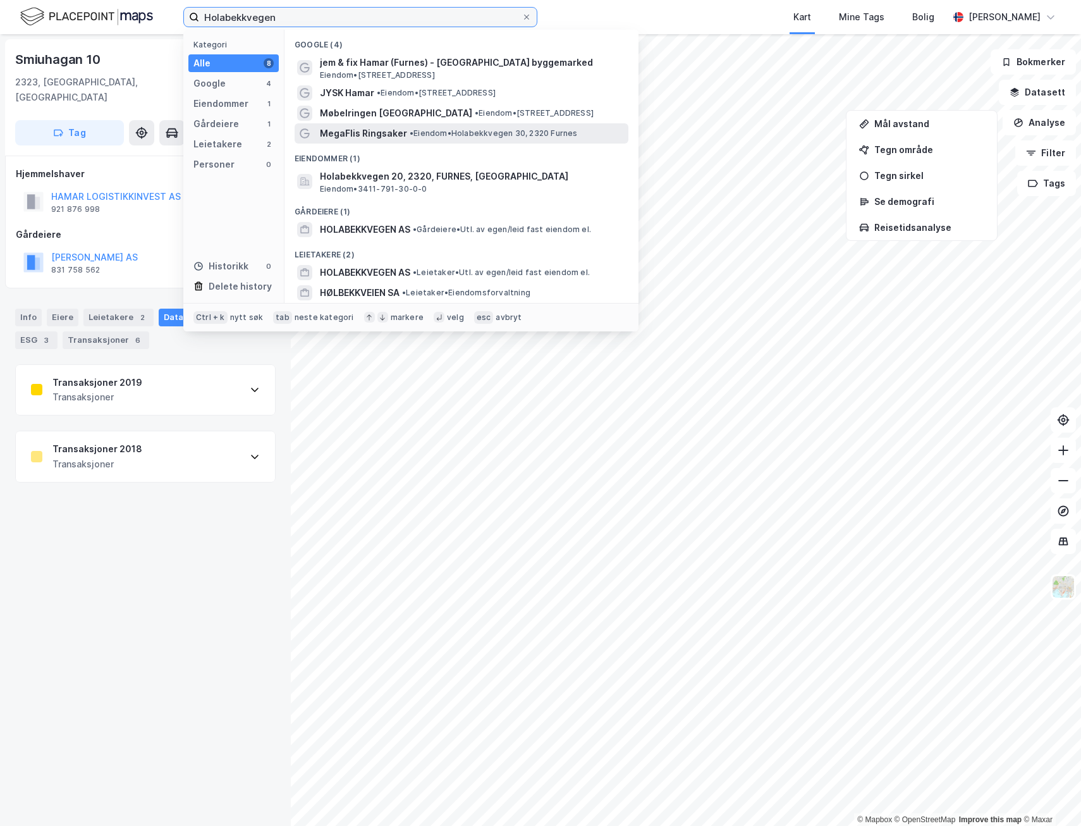
type input "Holabekkvegen"
click at [394, 132] on span "MegaFlis Ringsaker" at bounding box center [363, 133] width 87 height 15
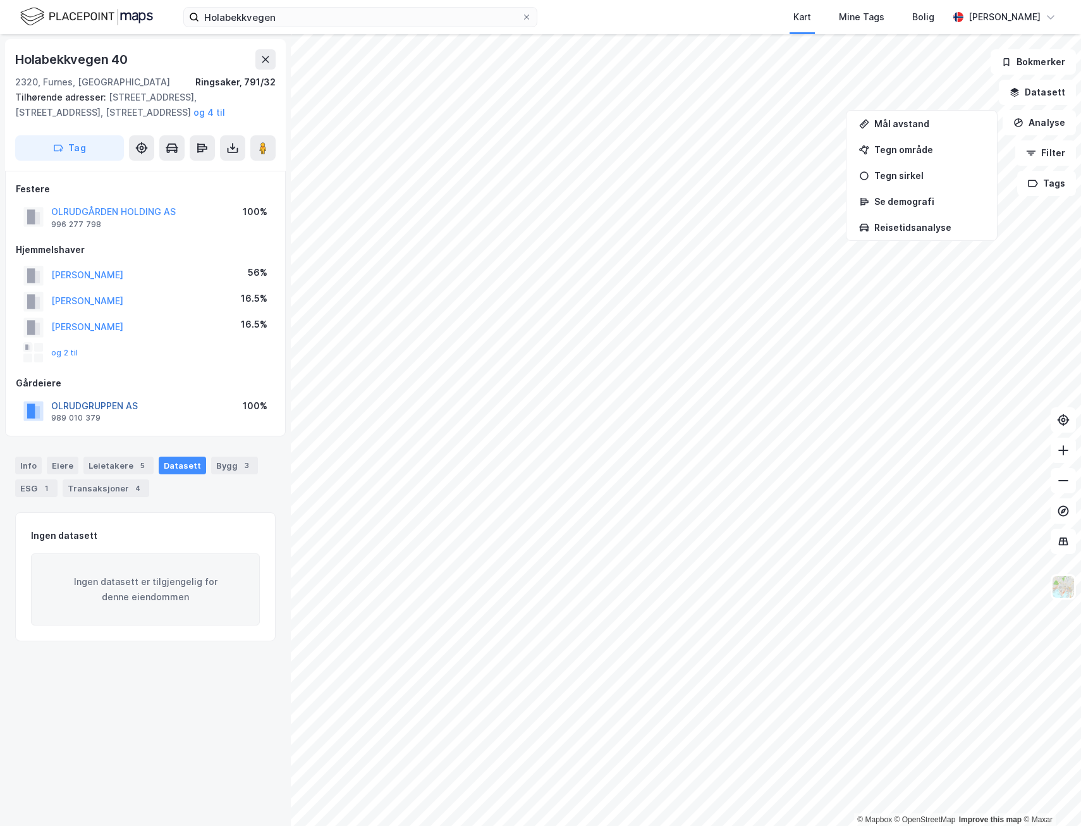
click at [0, 0] on button "OLRUDGRUPPEN AS" at bounding box center [0, 0] width 0 height 0
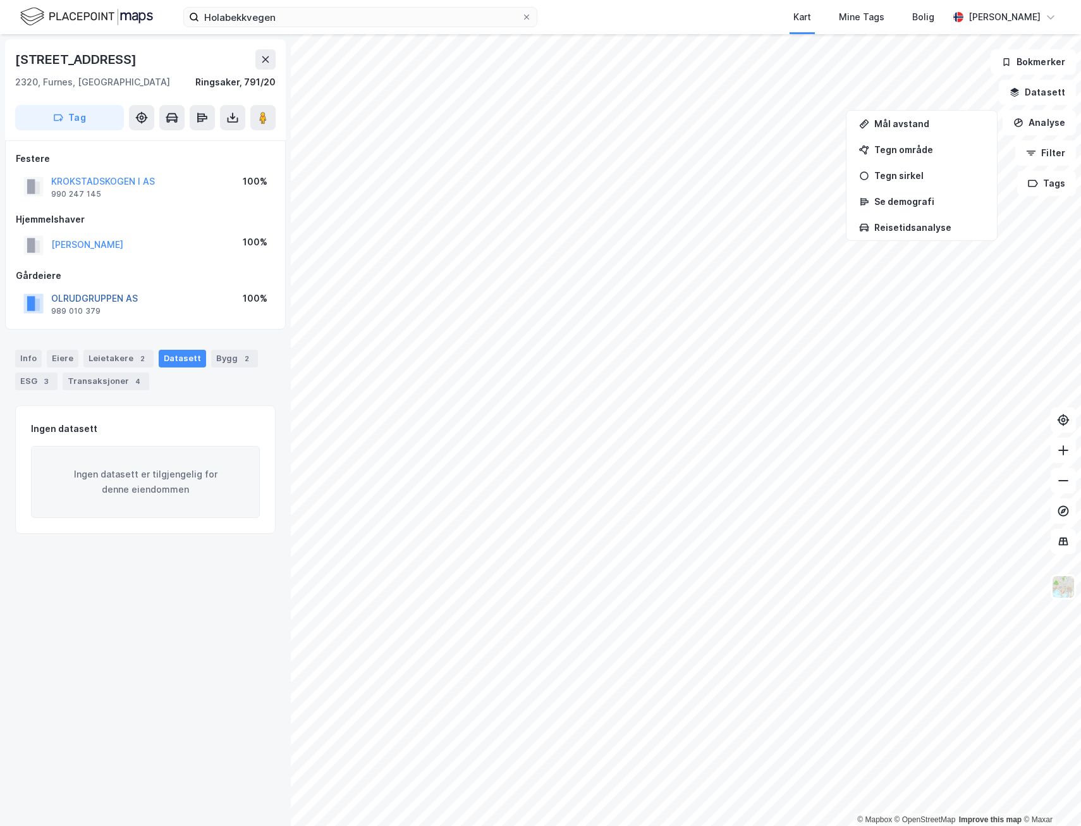
click at [0, 0] on button "OLRUDGRUPPEN AS" at bounding box center [0, 0] width 0 height 0
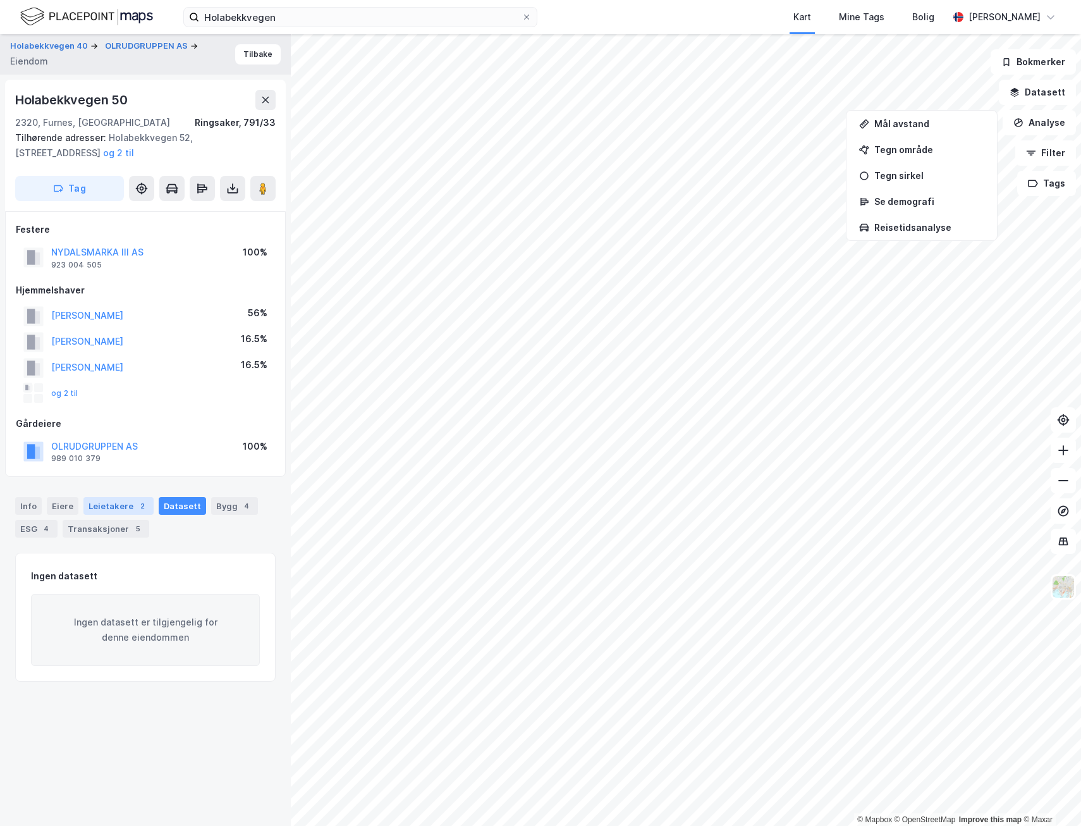
click at [142, 507] on div "2" at bounding box center [142, 506] width 13 height 13
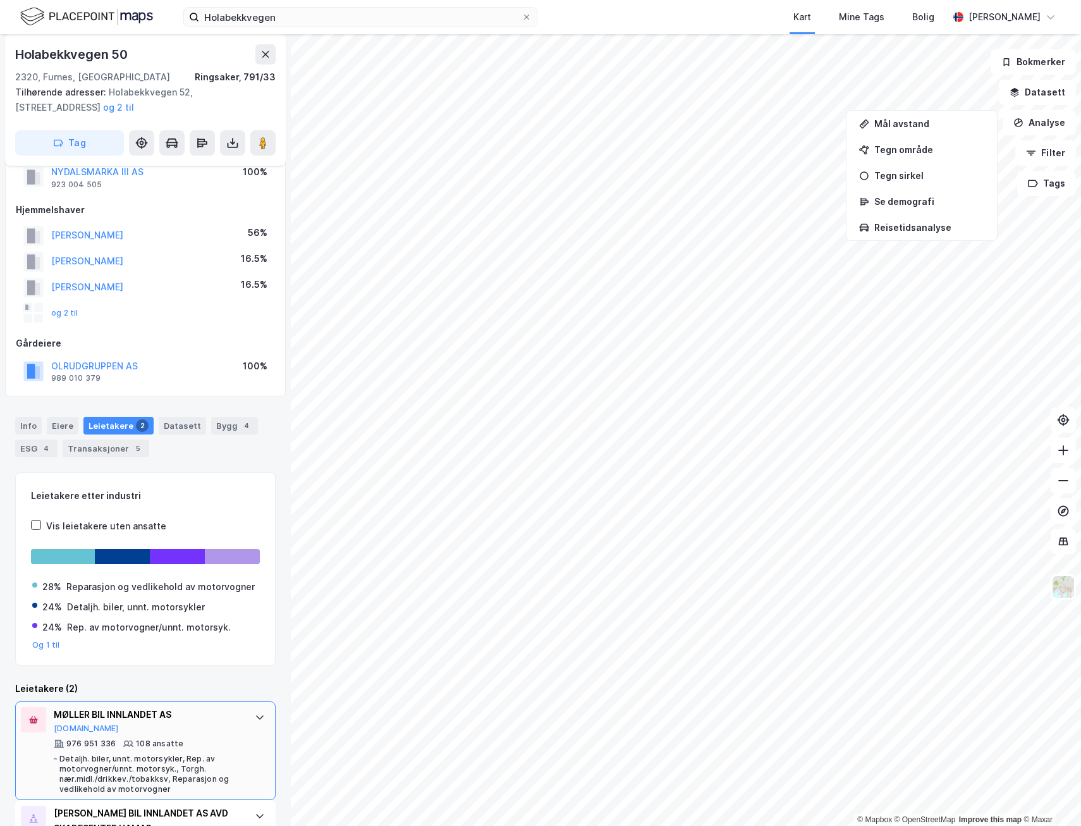
scroll to position [153, 0]
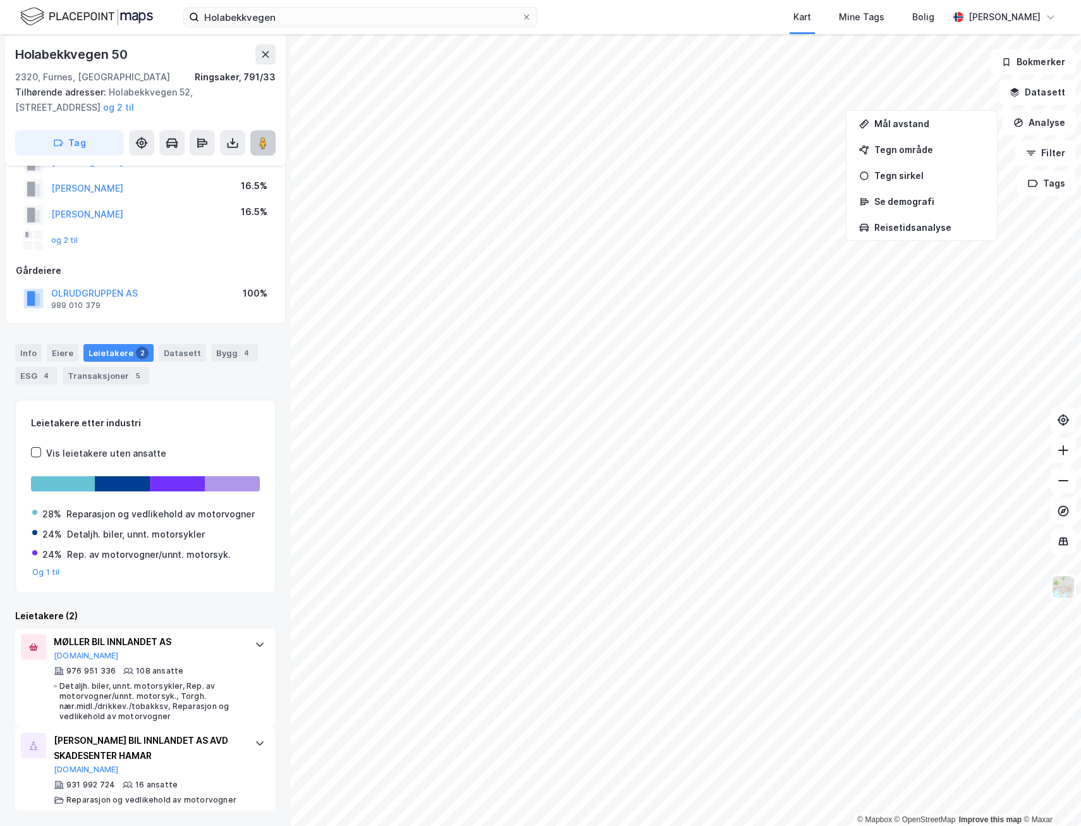
click at [268, 142] on icon at bounding box center [263, 143] width 13 height 13
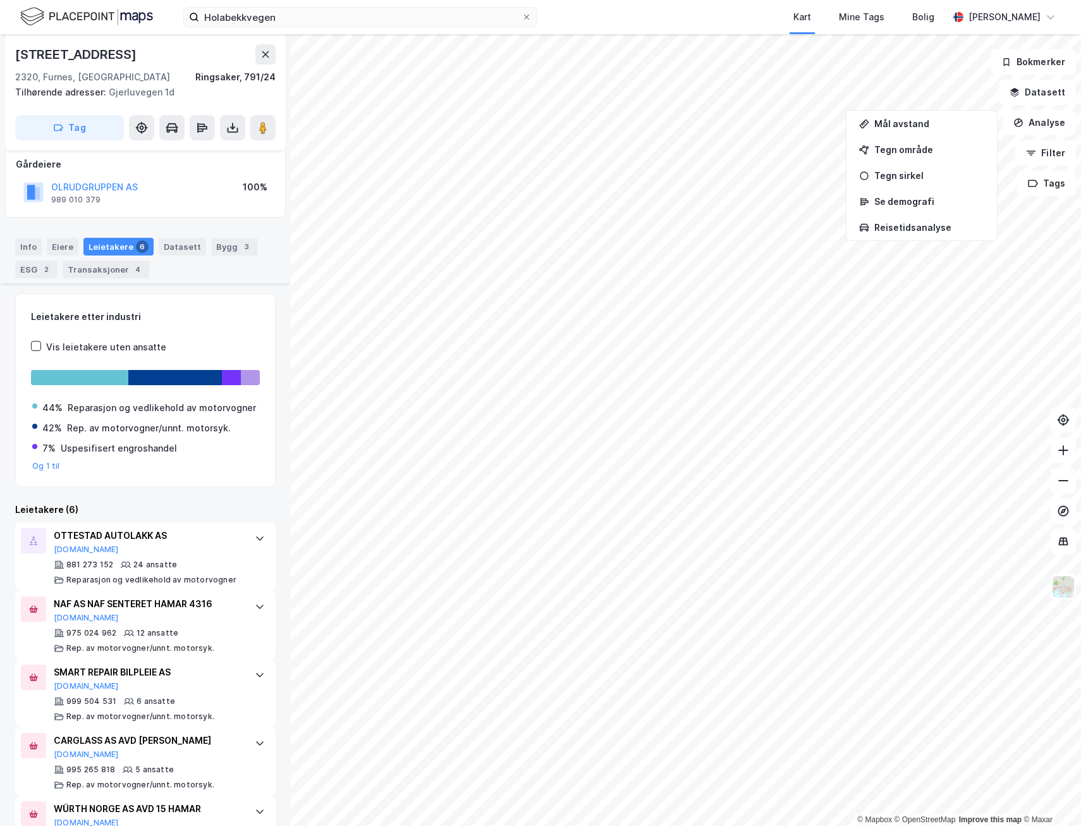
scroll to position [248, 0]
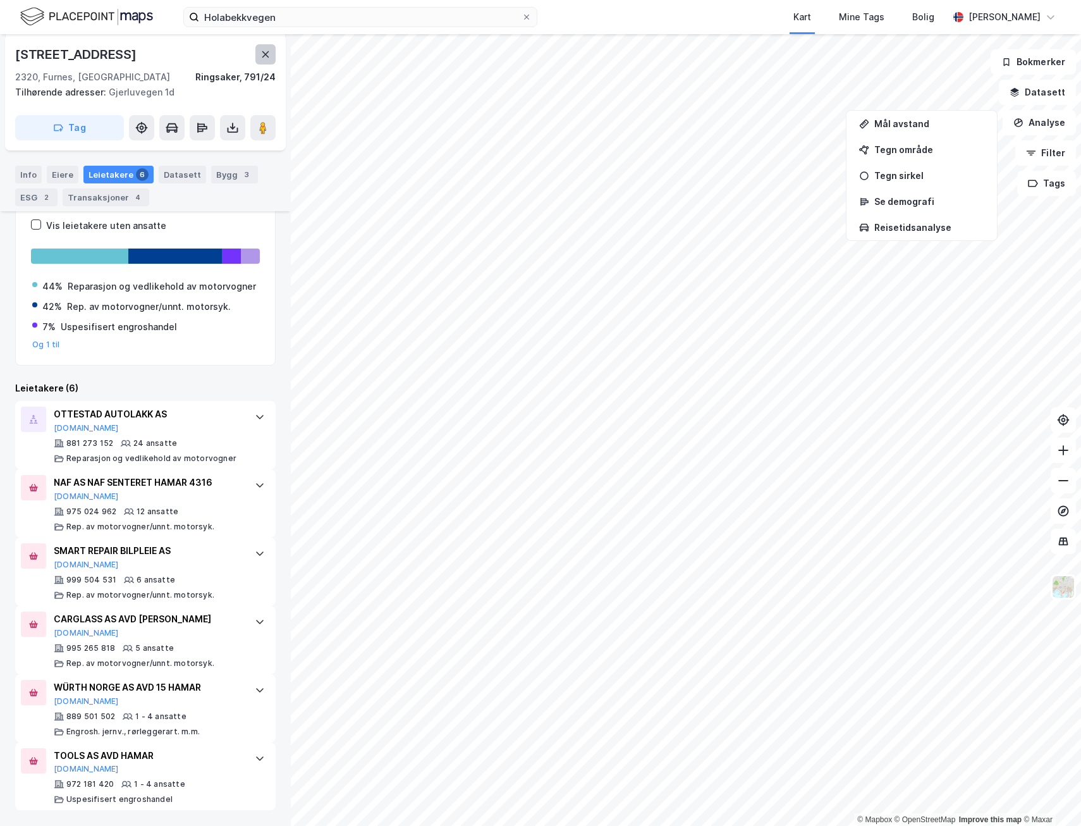
click at [269, 52] on icon at bounding box center [266, 54] width 10 height 10
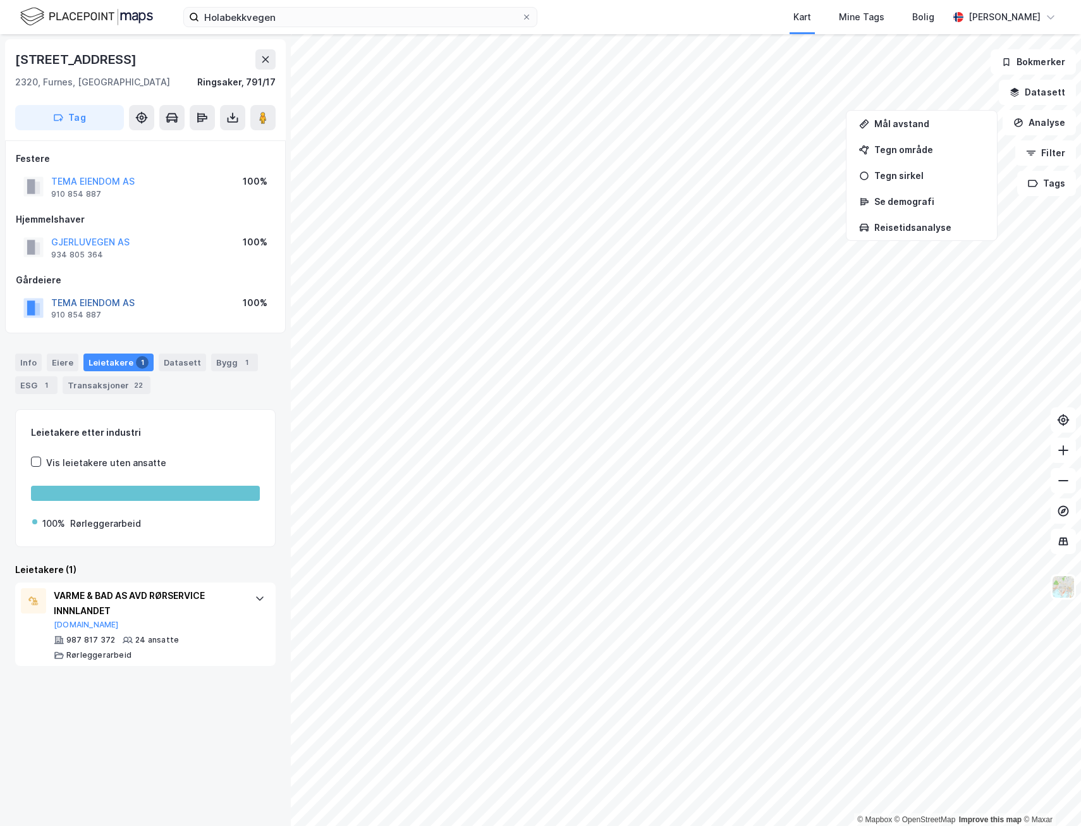
click at [0, 0] on button "TEMA EIENDOM AS" at bounding box center [0, 0] width 0 height 0
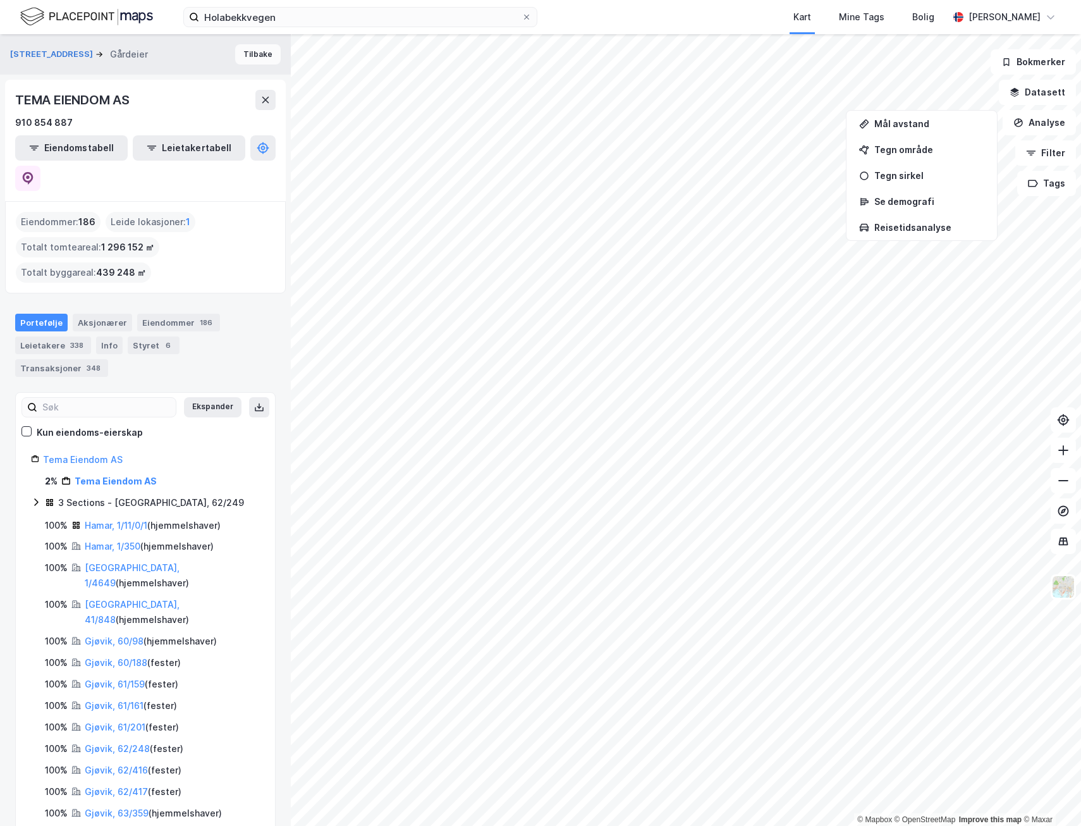
click at [255, 49] on button "Tilbake" at bounding box center [258, 54] width 46 height 20
